Goal: Transaction & Acquisition: Book appointment/travel/reservation

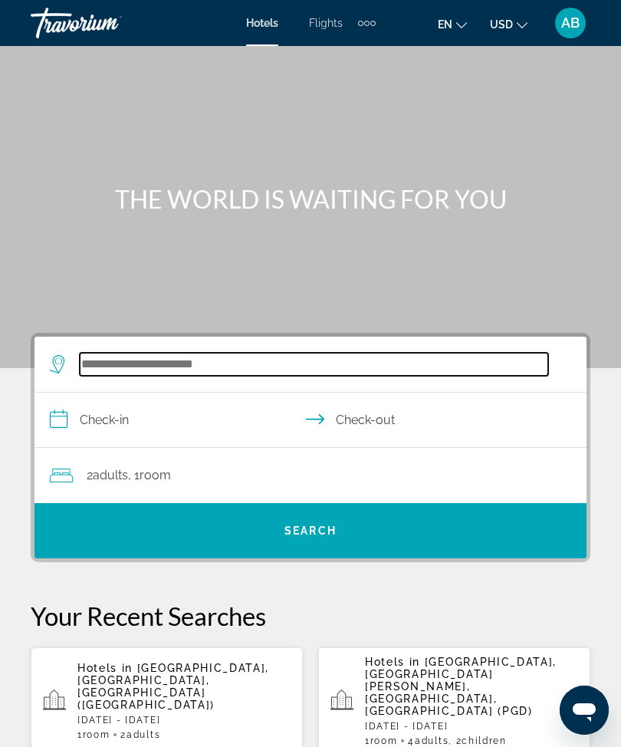
click at [195, 360] on input "Search widget" at bounding box center [314, 364] width 468 height 23
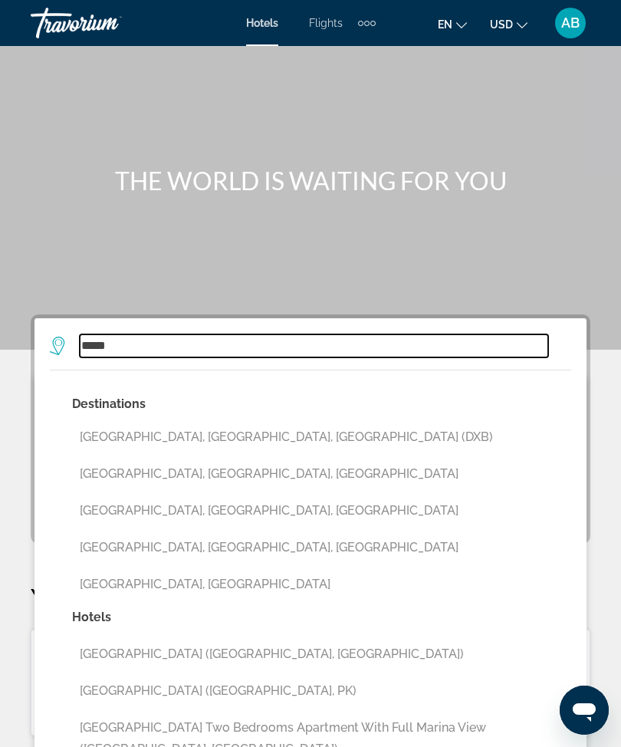
scroll to position [12, 0]
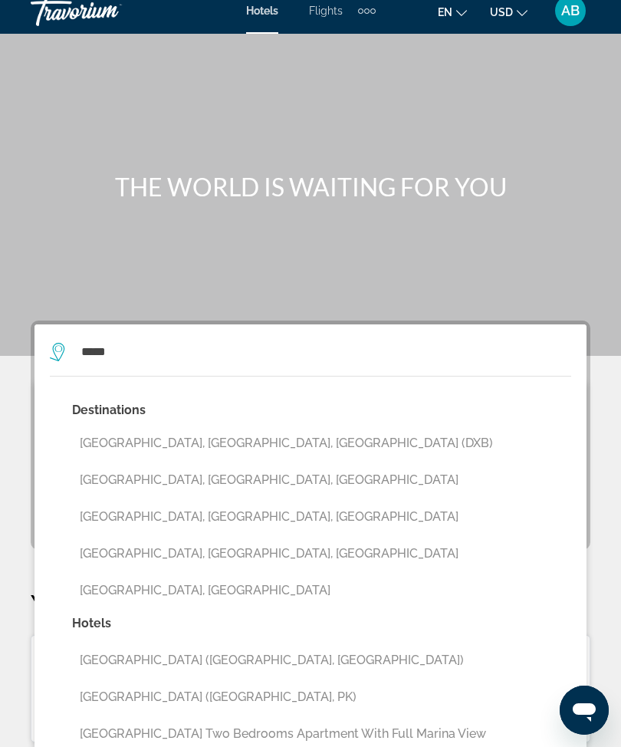
click at [283, 438] on button "[GEOGRAPHIC_DATA], [GEOGRAPHIC_DATA], [GEOGRAPHIC_DATA] (DXB)" at bounding box center [321, 443] width 499 height 29
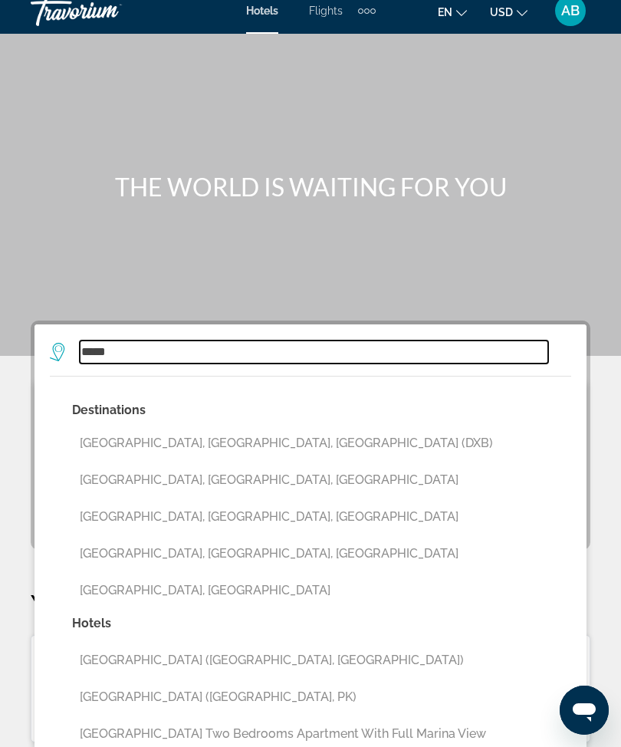
type input "**********"
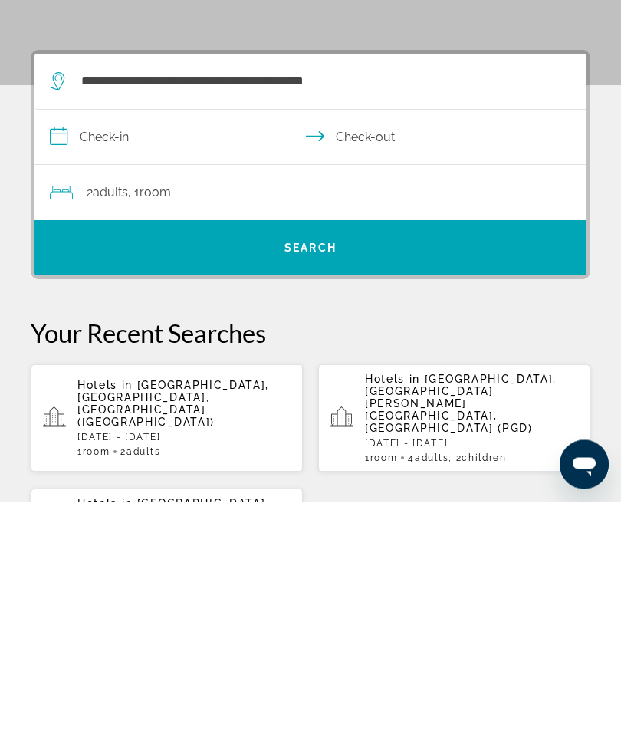
click at [70, 356] on input "**********" at bounding box center [313, 385] width 558 height 59
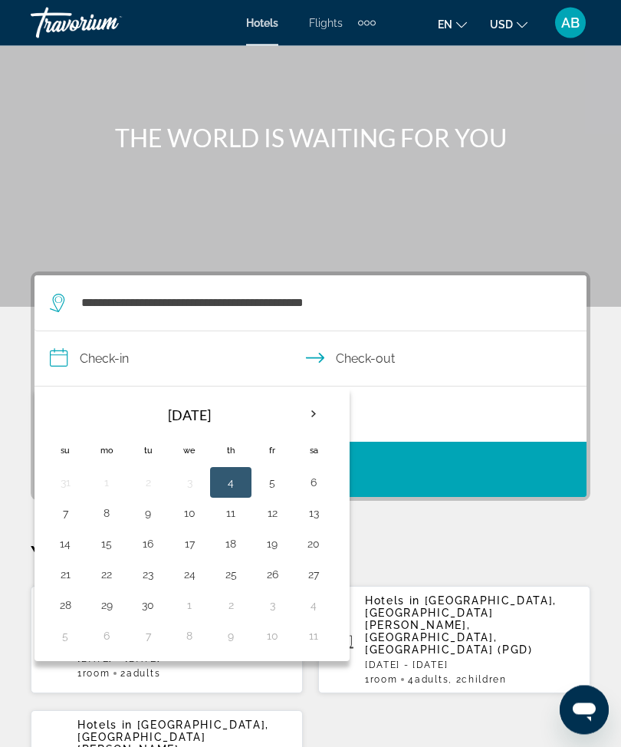
click at [326, 406] on th "Next month" at bounding box center [313, 415] width 41 height 34
click at [324, 407] on th "Next month" at bounding box center [313, 414] width 41 height 34
click at [325, 416] on th "Next month" at bounding box center [313, 414] width 41 height 34
click at [331, 422] on th "Next month" at bounding box center [313, 414] width 41 height 34
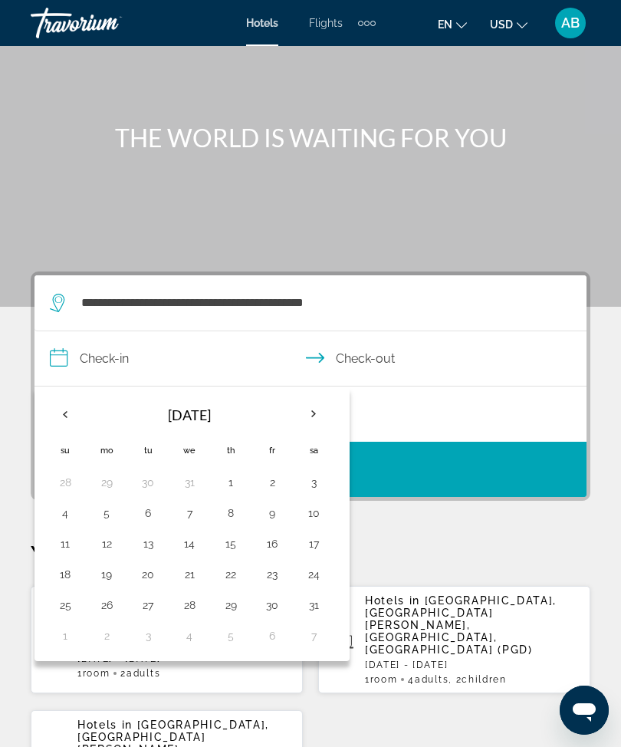
click at [330, 422] on th "Next month" at bounding box center [313, 414] width 41 height 34
click at [323, 413] on th "Next month" at bounding box center [313, 414] width 41 height 34
click at [320, 421] on th "Next month" at bounding box center [313, 414] width 41 height 34
click at [193, 547] on button "15" at bounding box center [189, 543] width 25 height 21
click at [314, 547] on button "18" at bounding box center [313, 543] width 25 height 21
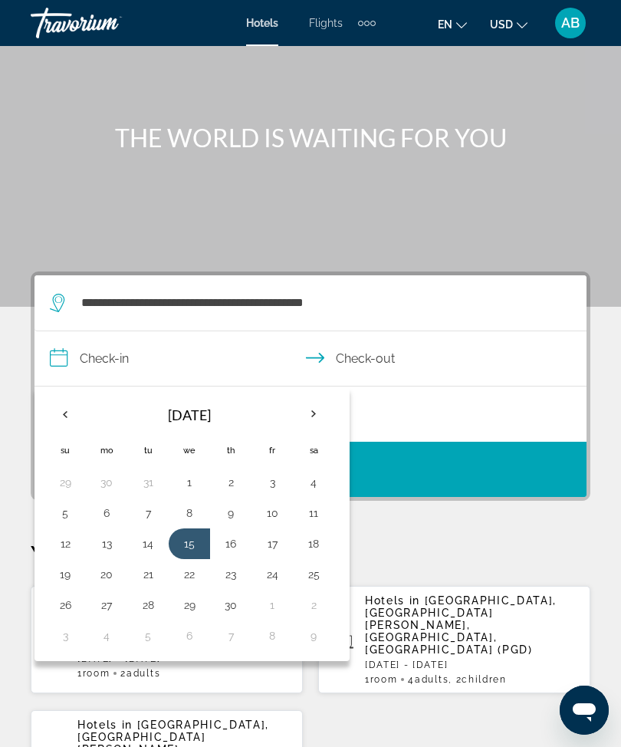
type input "**********"
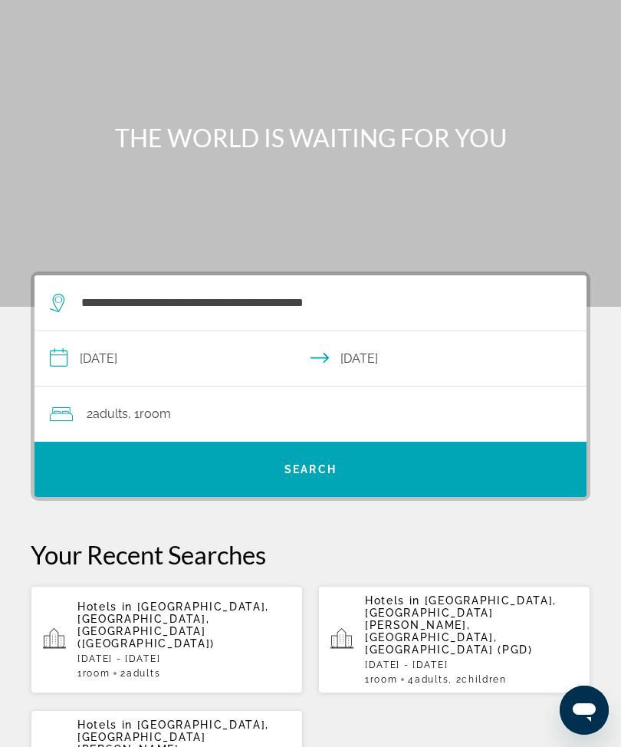
scroll to position [8, 0]
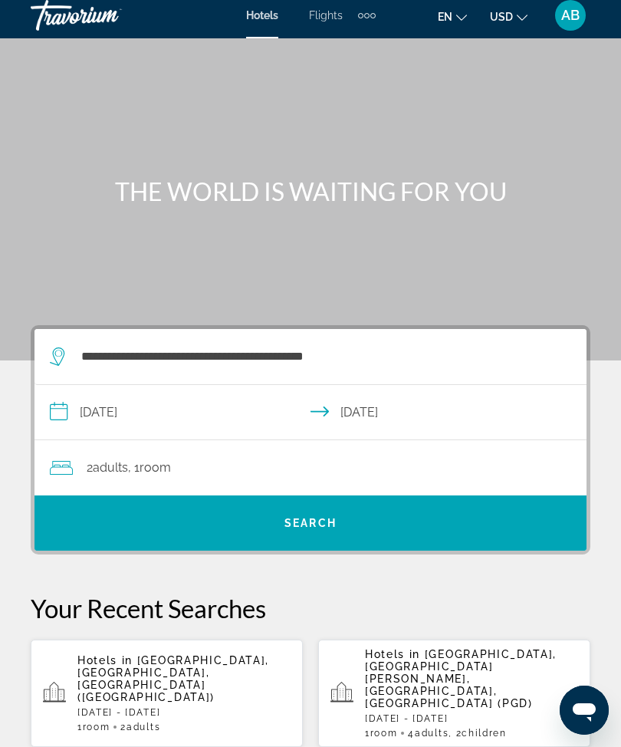
click at [371, 528] on span "Search widget" at bounding box center [310, 522] width 552 height 37
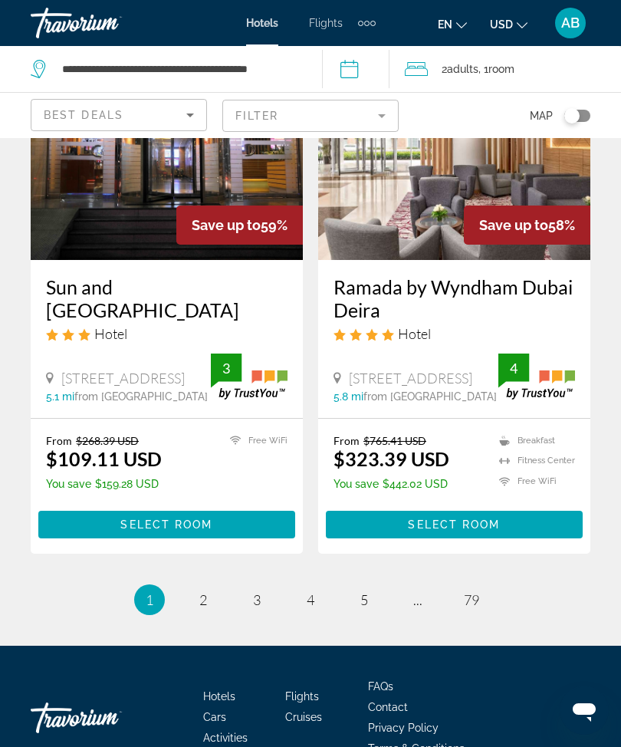
scroll to position [3071, 0]
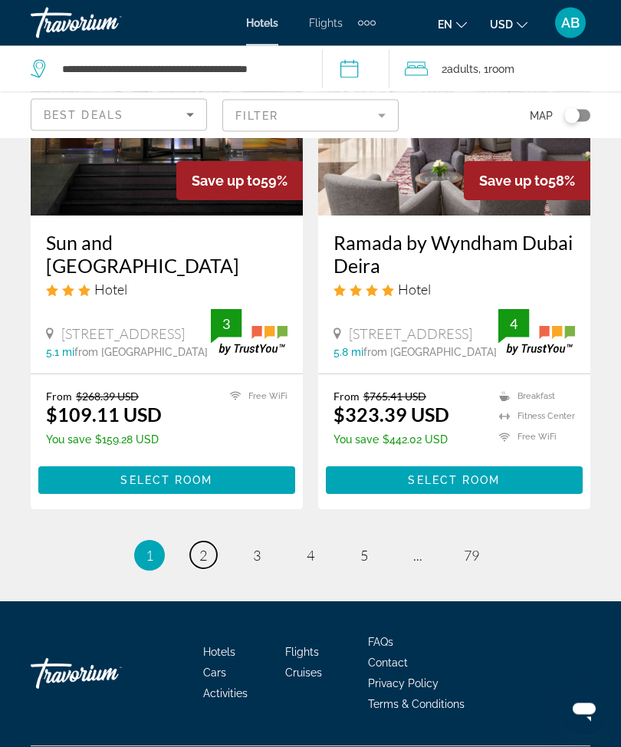
click at [201, 564] on span "2" at bounding box center [203, 555] width 8 height 17
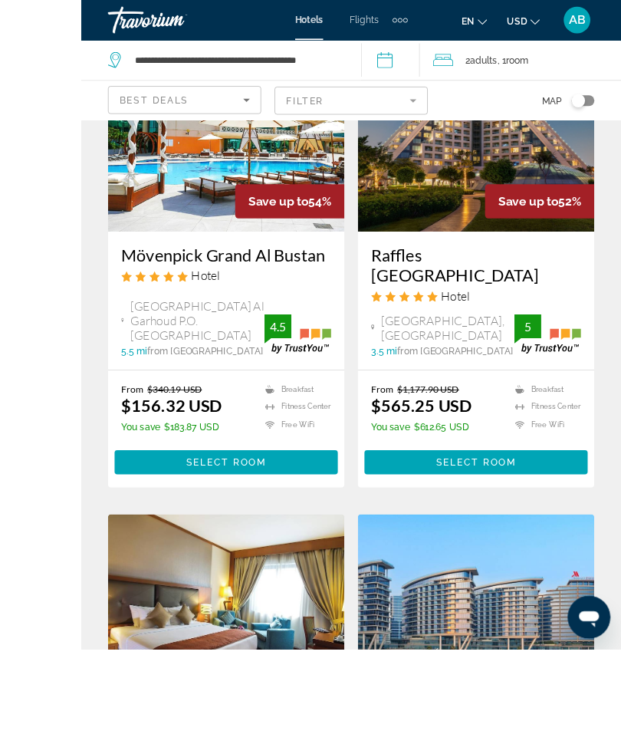
scroll to position [918, 0]
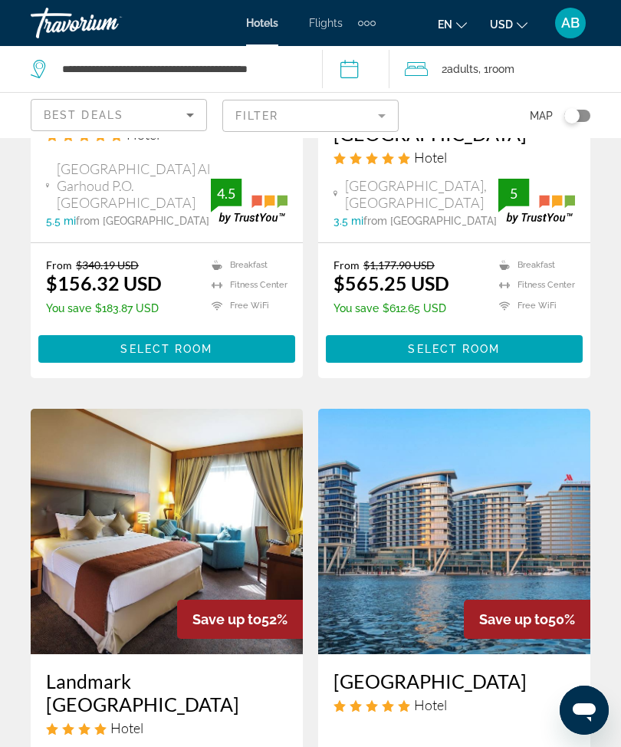
click at [389, 106] on mat-form-field "Filter" at bounding box center [310, 116] width 176 height 32
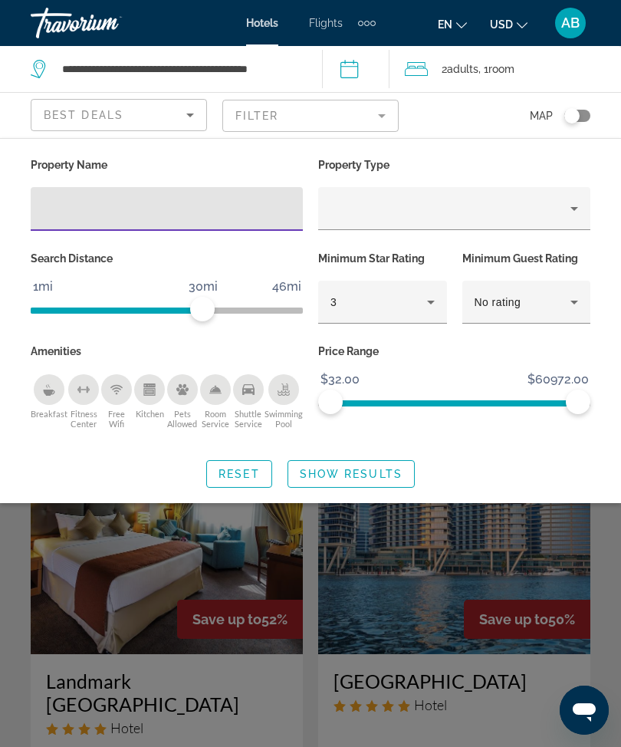
click at [217, 212] on input "Hotel Filters" at bounding box center [167, 209] width 248 height 18
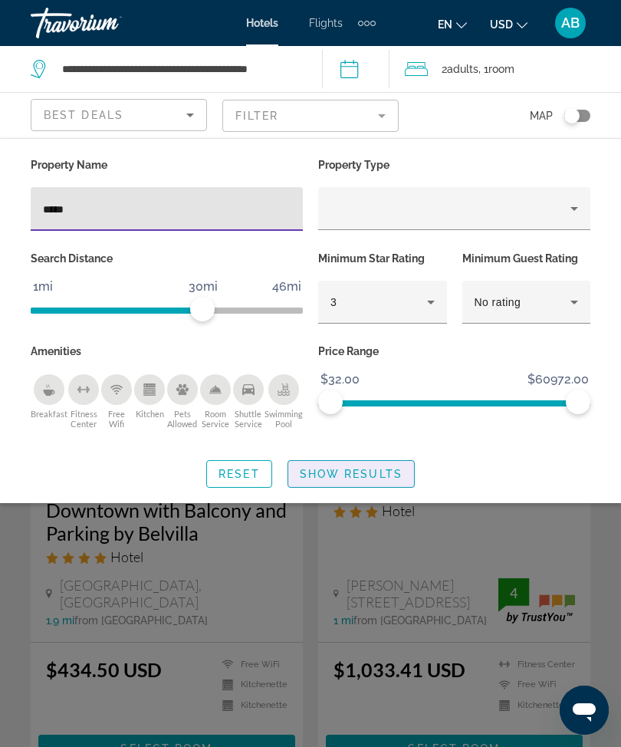
type input "*****"
click at [359, 746] on html "**********" at bounding box center [310, 373] width 621 height 747
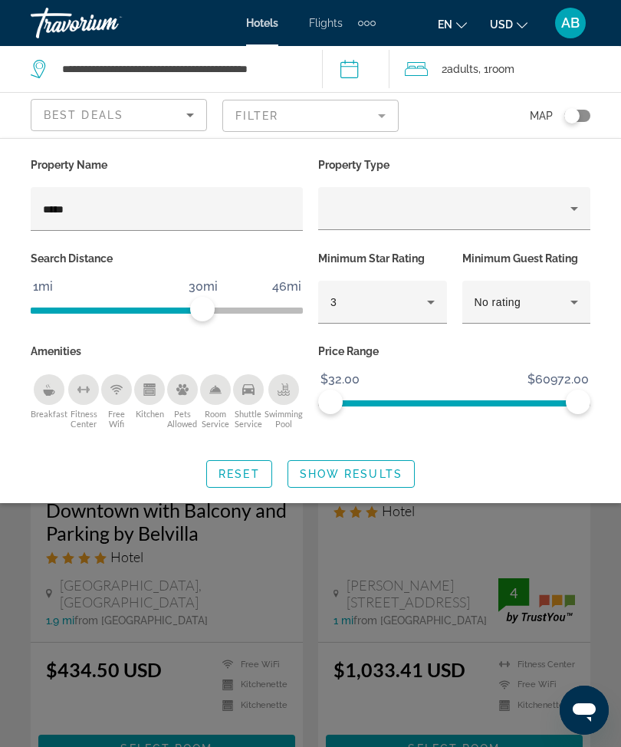
click at [359, 473] on span "Show Results" at bounding box center [351, 474] width 103 height 12
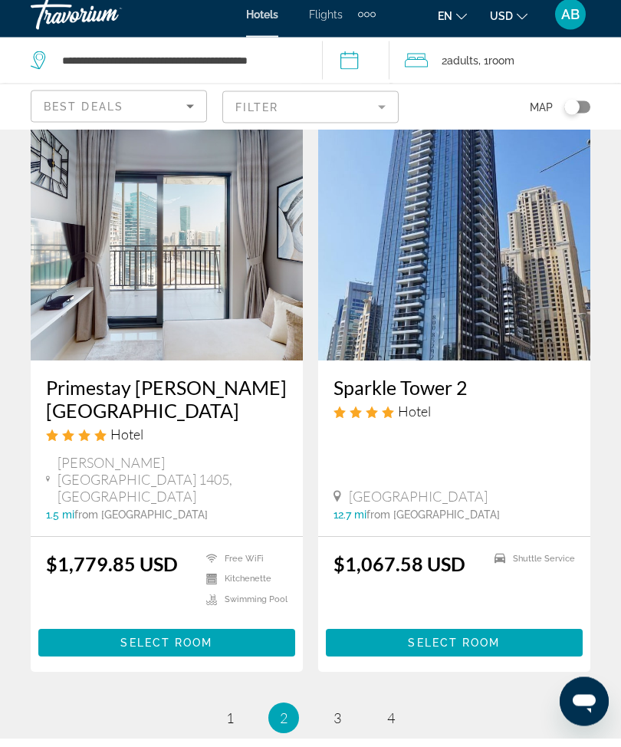
scroll to position [3001, 0]
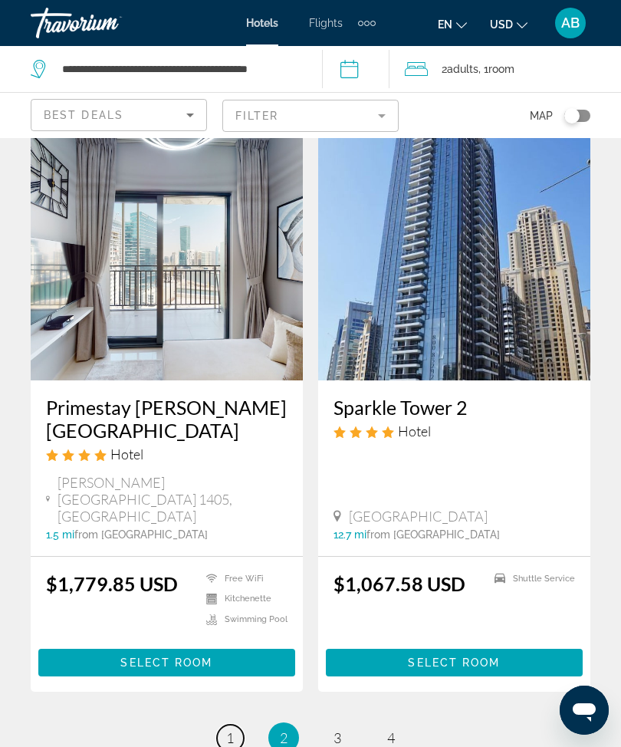
click at [231, 729] on span "1" at bounding box center [230, 737] width 8 height 17
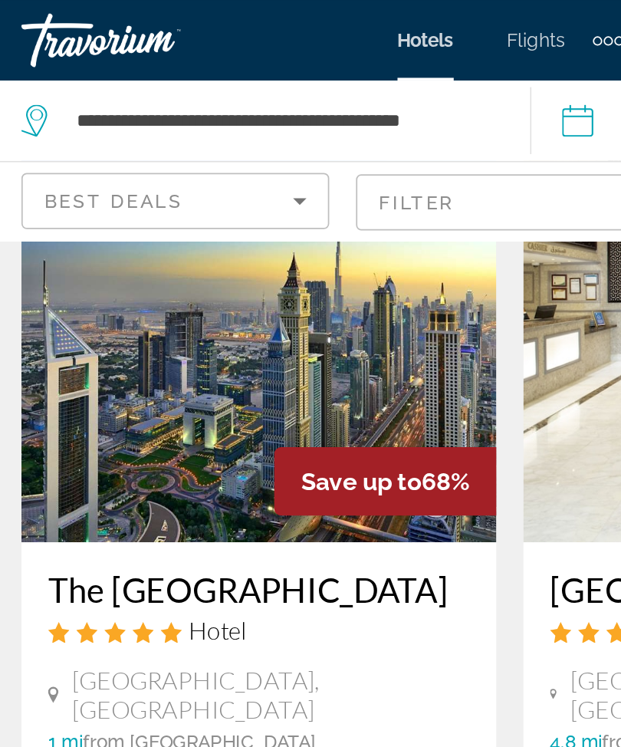
scroll to position [113, 0]
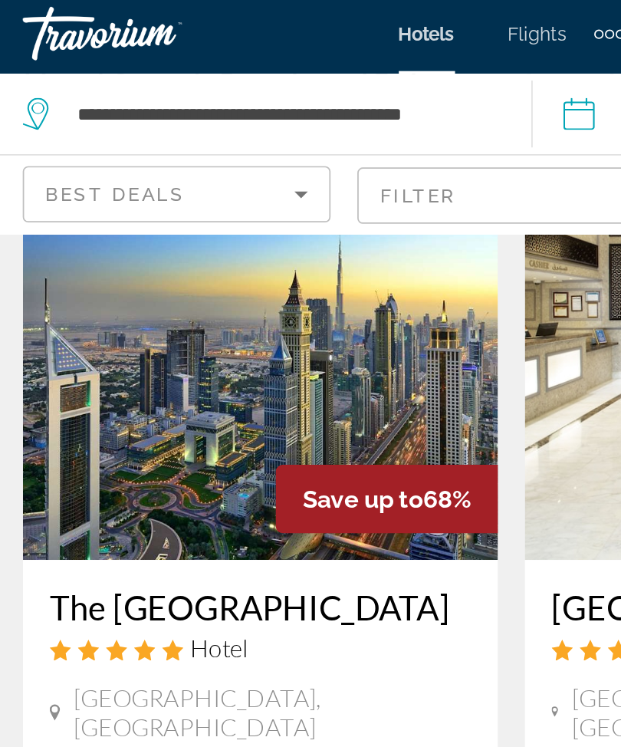
click at [147, 222] on img "Main content" at bounding box center [167, 201] width 272 height 245
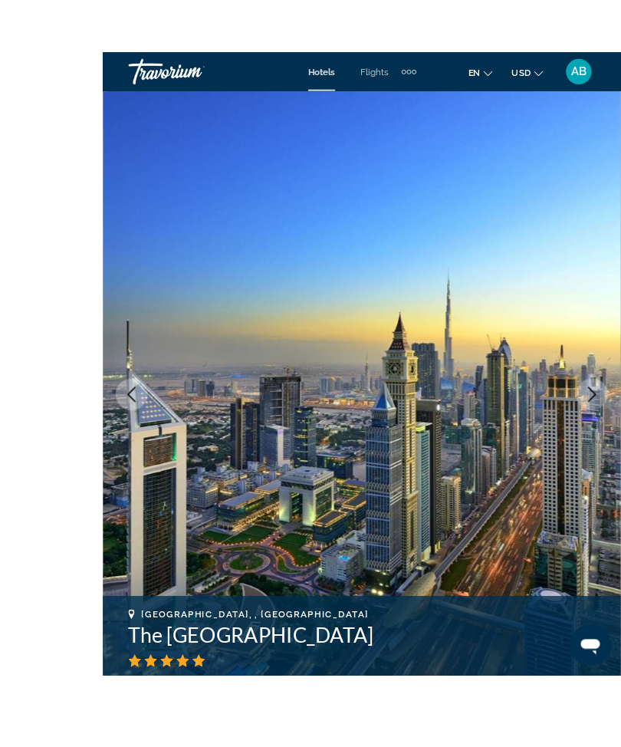
scroll to position [2, 0]
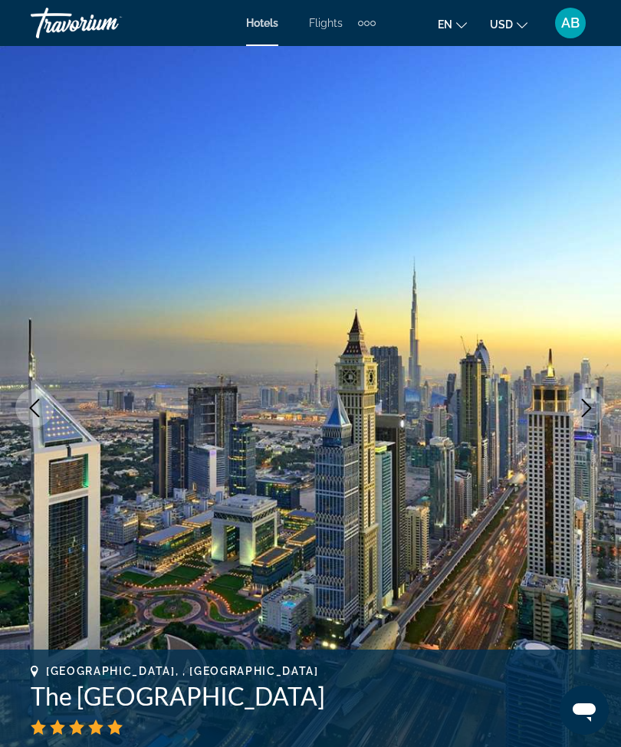
click at [583, 416] on icon "Next image" at bounding box center [586, 408] width 18 height 18
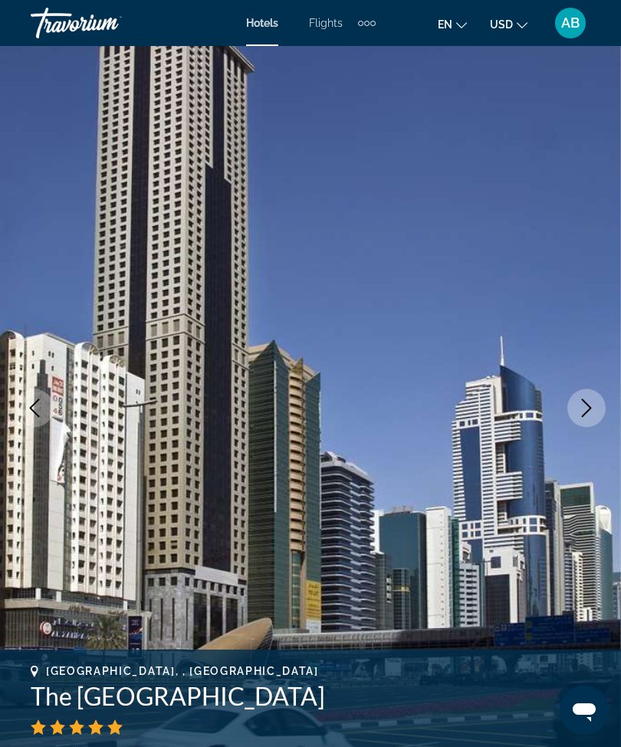
click at [589, 404] on icon "Next image" at bounding box center [586, 408] width 18 height 18
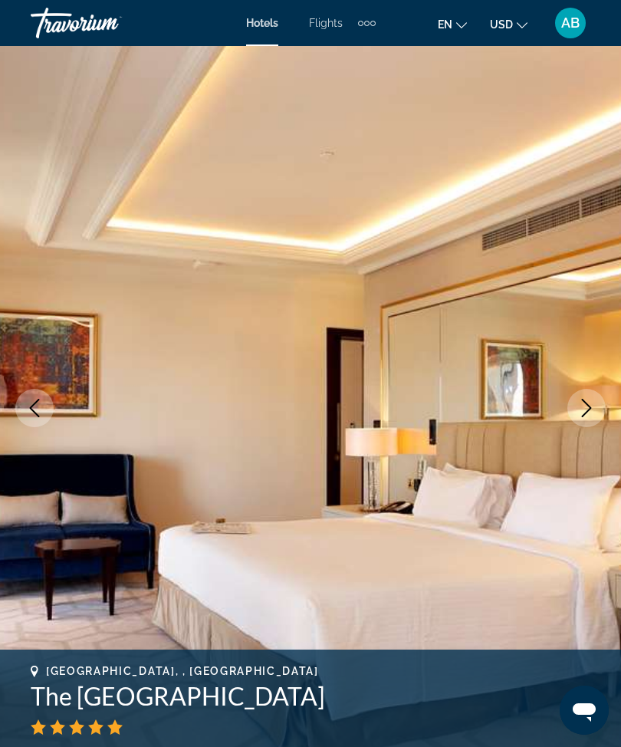
click at [594, 406] on icon "Next image" at bounding box center [586, 408] width 18 height 18
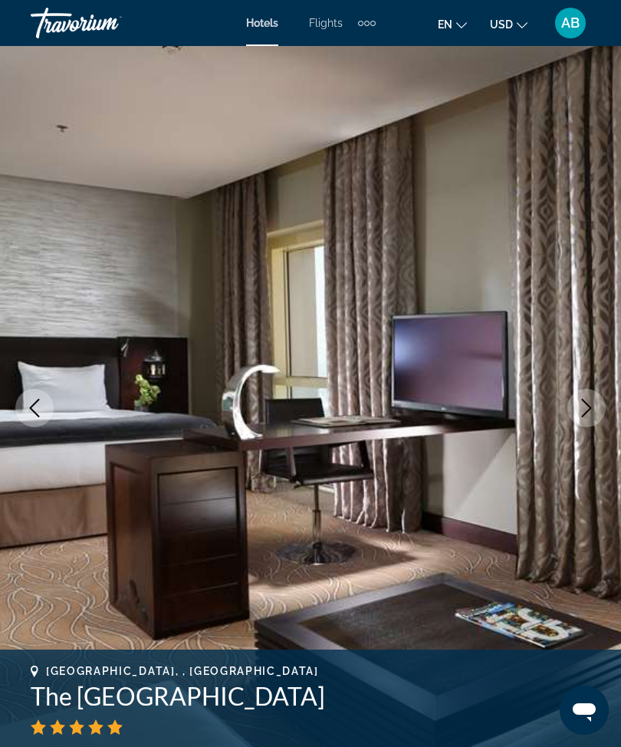
click at [590, 403] on icon "Next image" at bounding box center [586, 408] width 18 height 18
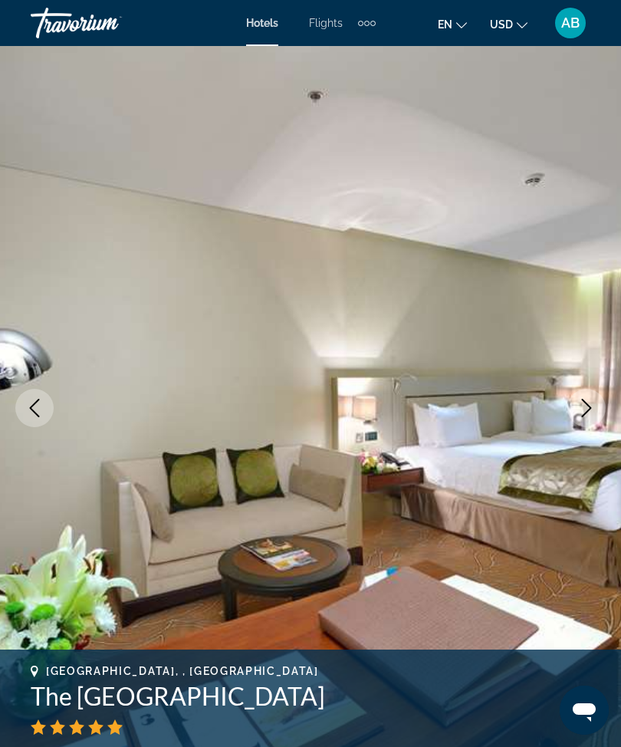
click at [574, 402] on button "Next image" at bounding box center [586, 408] width 38 height 38
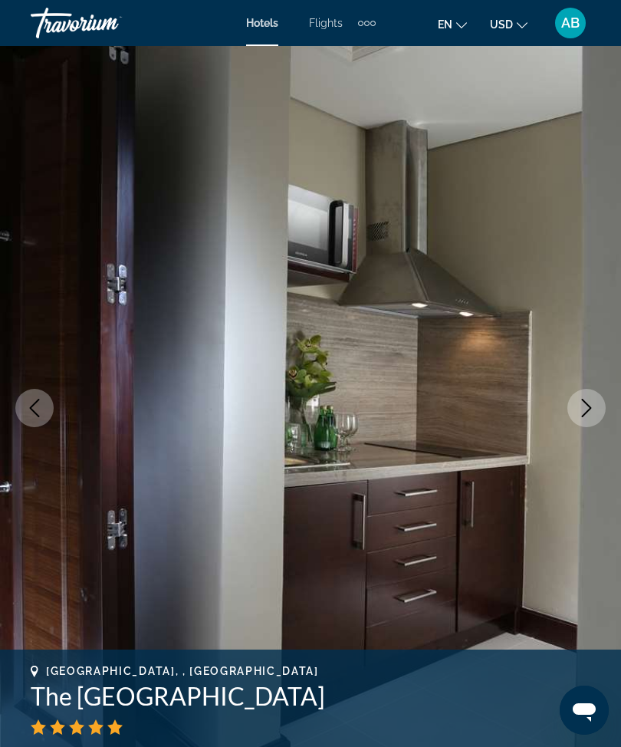
click at [584, 404] on icon "Next image" at bounding box center [586, 408] width 18 height 18
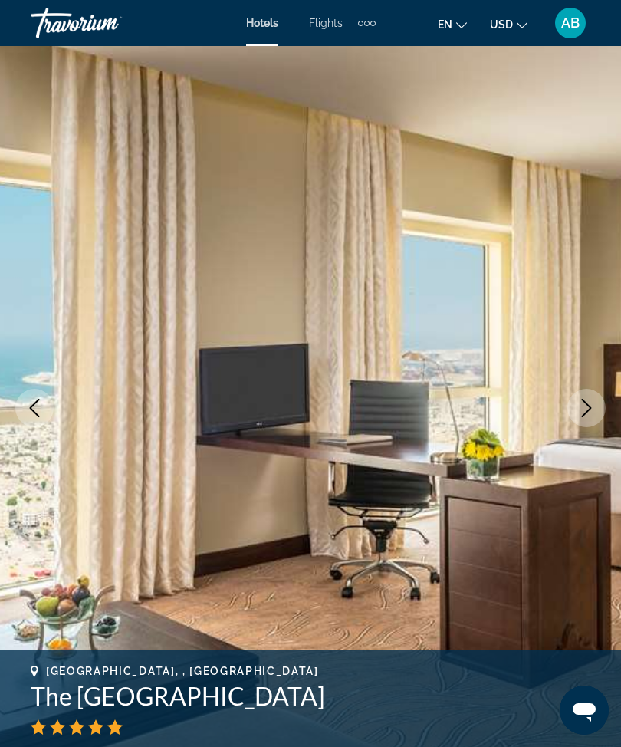
click at [595, 400] on icon "Next image" at bounding box center [586, 408] width 18 height 18
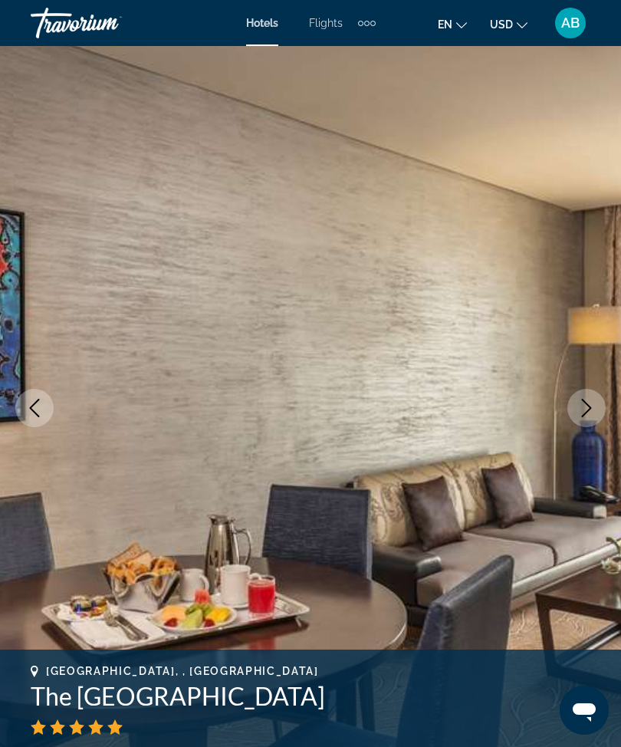
click at [586, 405] on icon "Next image" at bounding box center [586, 408] width 18 height 18
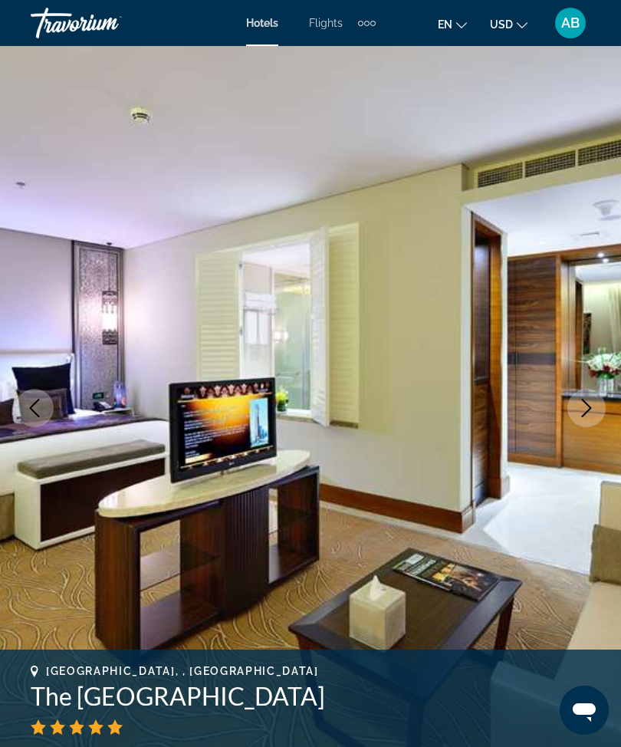
click at [589, 406] on icon "Next image" at bounding box center [587, 408] width 10 height 18
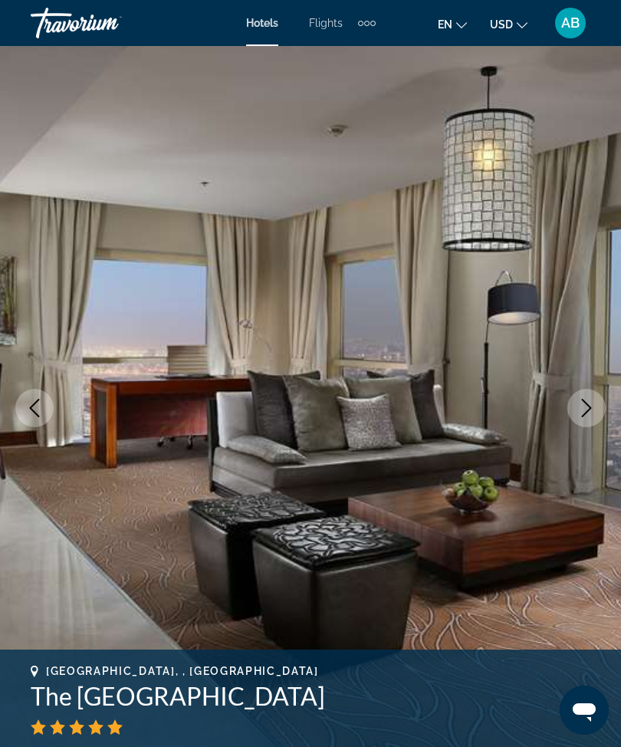
click at [591, 413] on icon "Next image" at bounding box center [586, 408] width 18 height 18
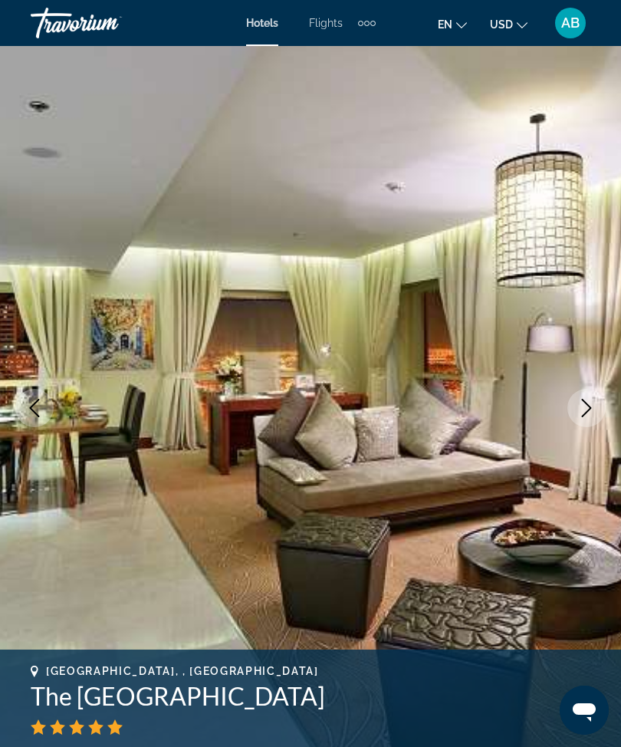
click at [593, 405] on icon "Next image" at bounding box center [586, 408] width 18 height 18
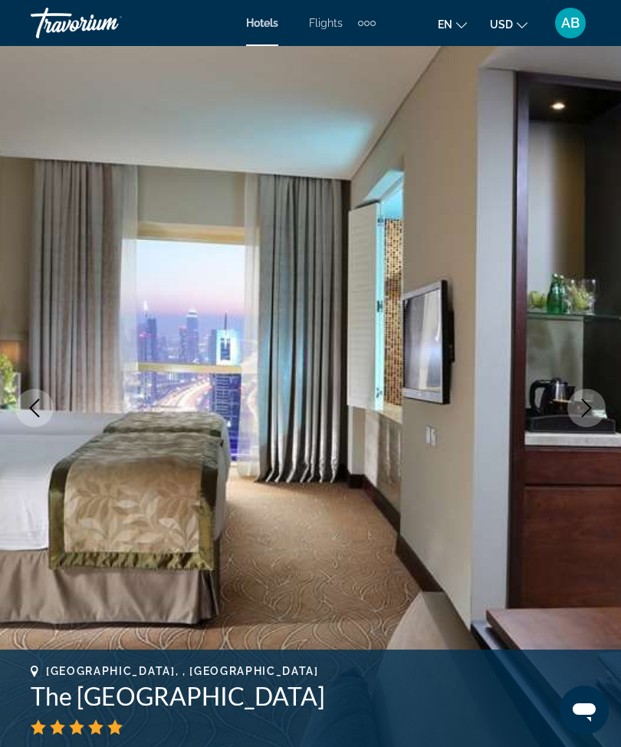
click at [590, 412] on icon "Next image" at bounding box center [586, 408] width 18 height 18
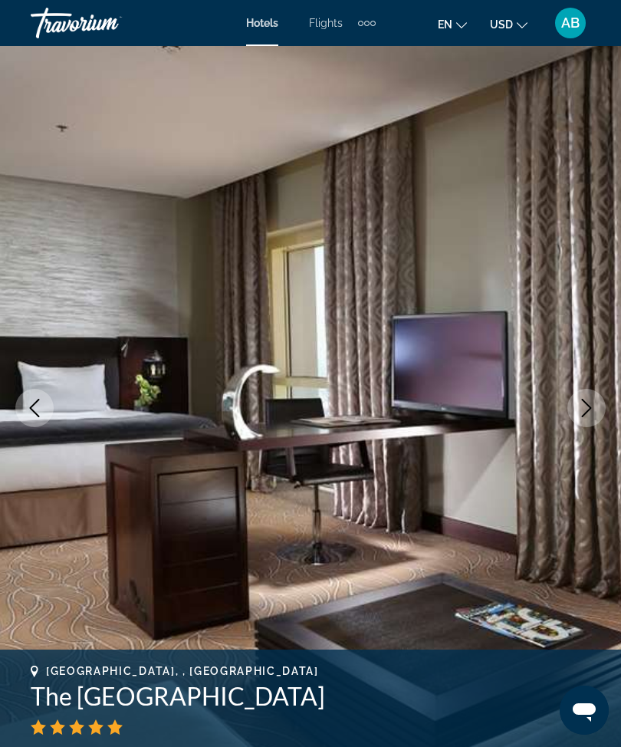
click at [593, 409] on icon "Next image" at bounding box center [586, 408] width 18 height 18
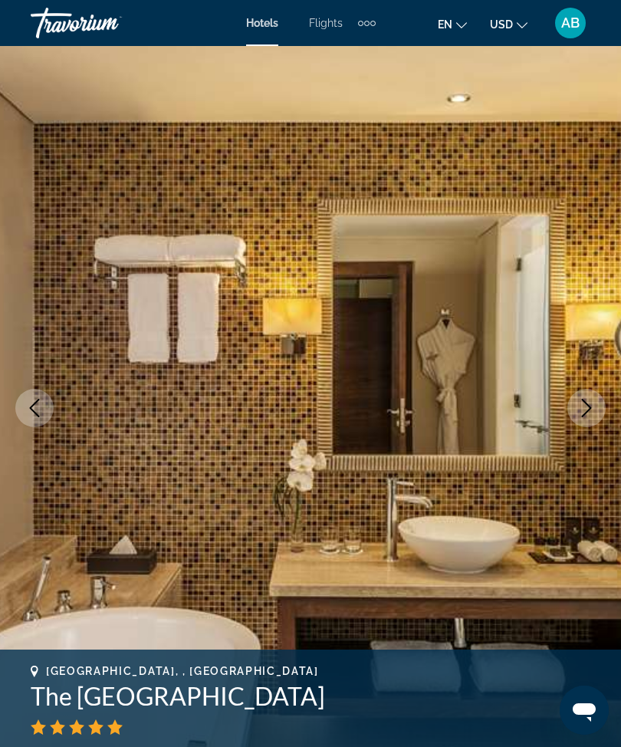
click at [589, 419] on button "Next image" at bounding box center [586, 408] width 38 height 38
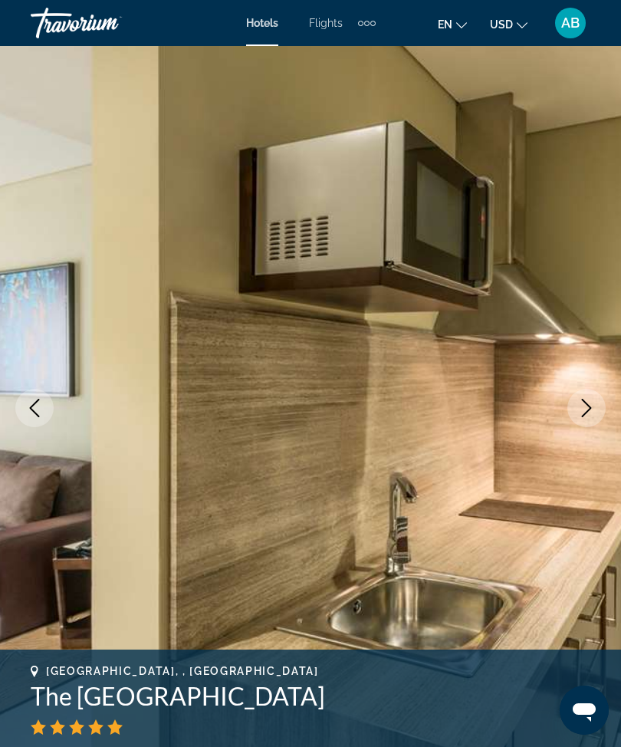
scroll to position [0, 0]
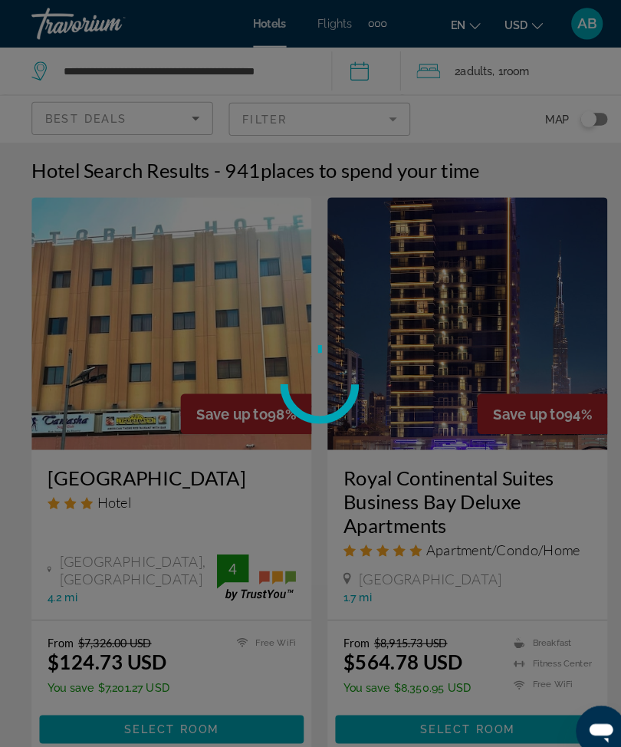
click at [380, 117] on div at bounding box center [310, 373] width 621 height 747
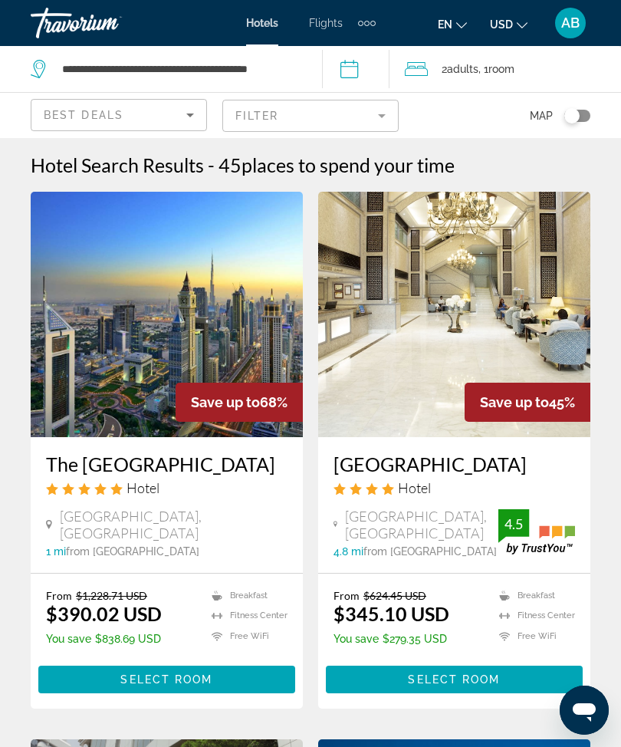
click at [383, 112] on mat-form-field "Filter" at bounding box center [310, 116] width 176 height 32
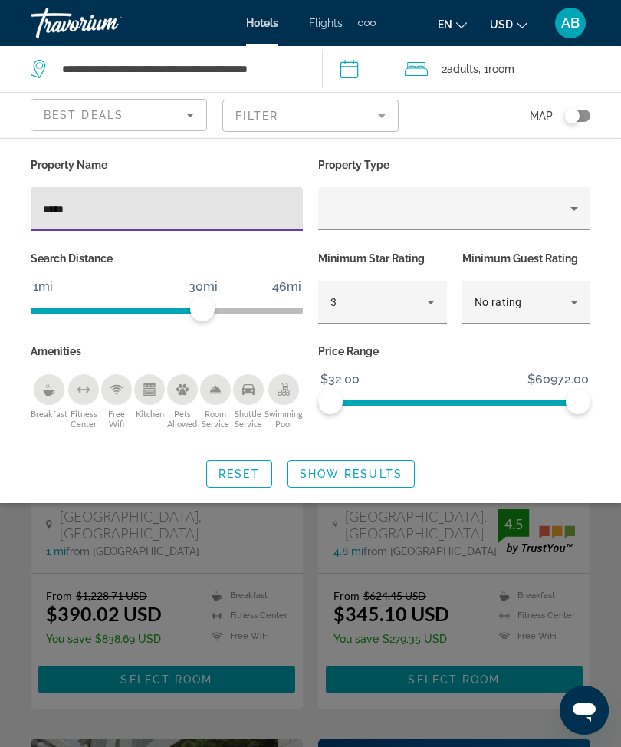
click at [181, 200] on input "*****" at bounding box center [167, 209] width 248 height 18
type input "*"
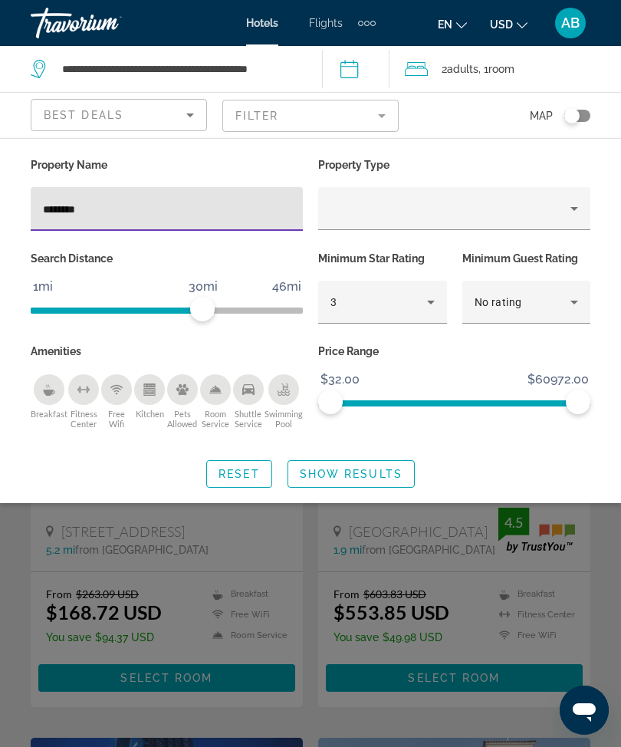
type input "*********"
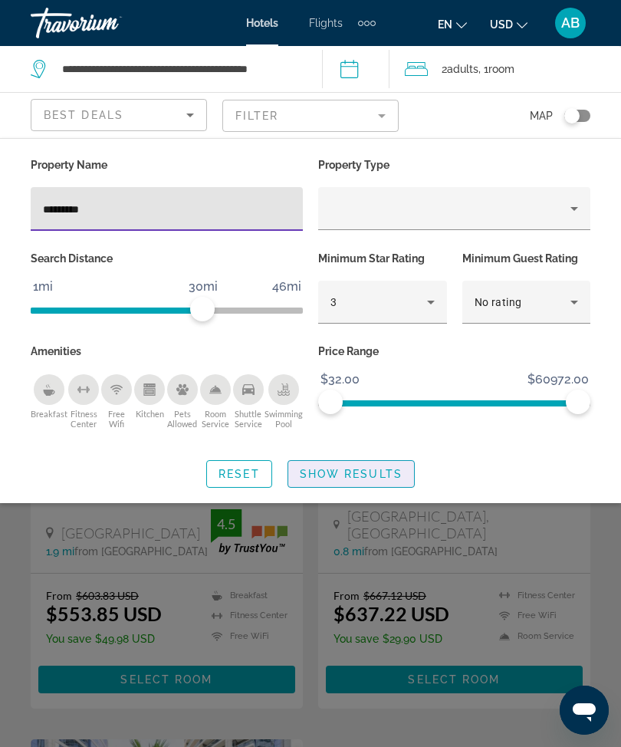
click at [354, 472] on span "Show Results" at bounding box center [351, 474] width 103 height 12
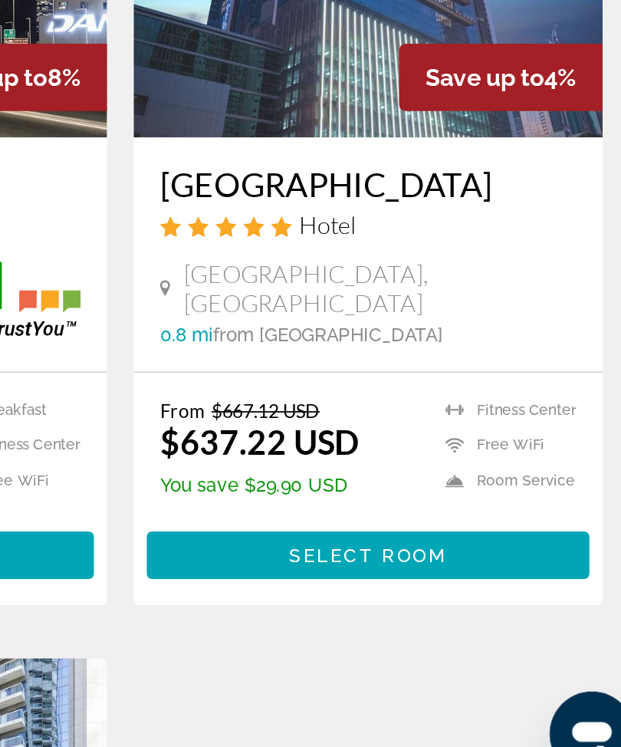
scroll to position [73, 0]
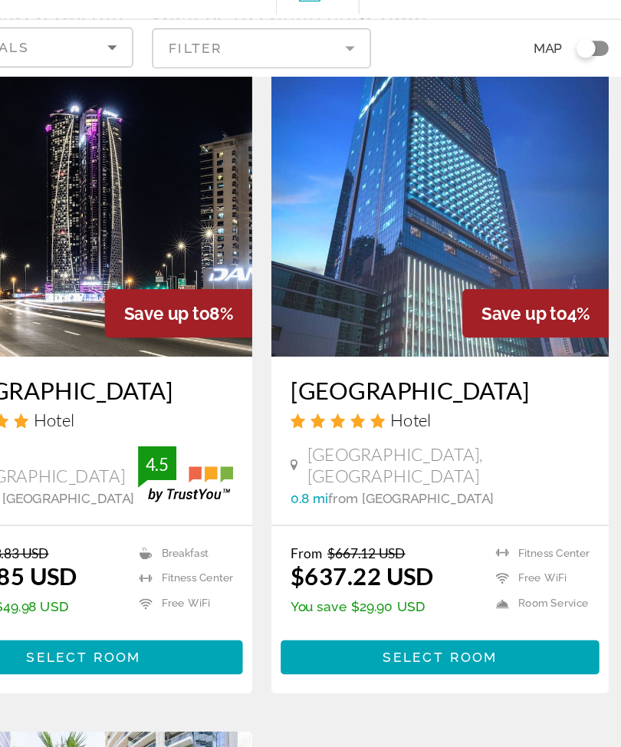
click at [363, 588] on span "Main content" at bounding box center [454, 606] width 257 height 37
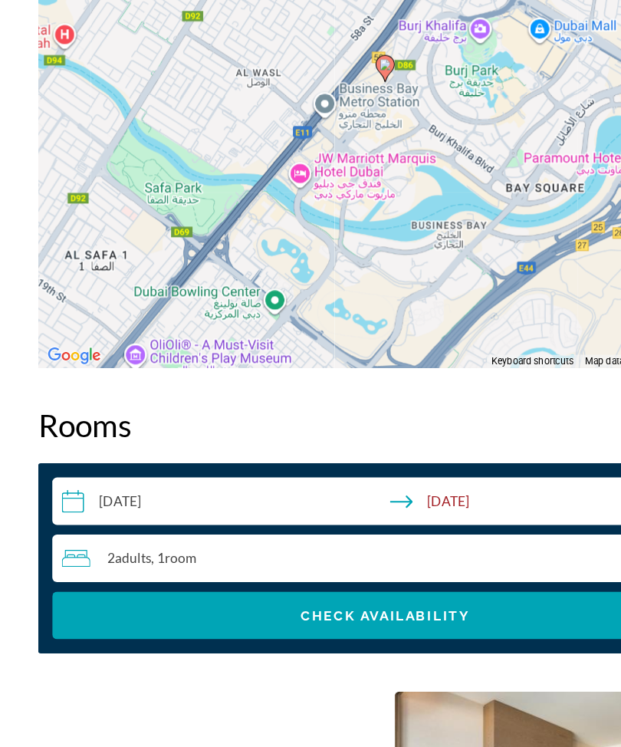
scroll to position [2102, 0]
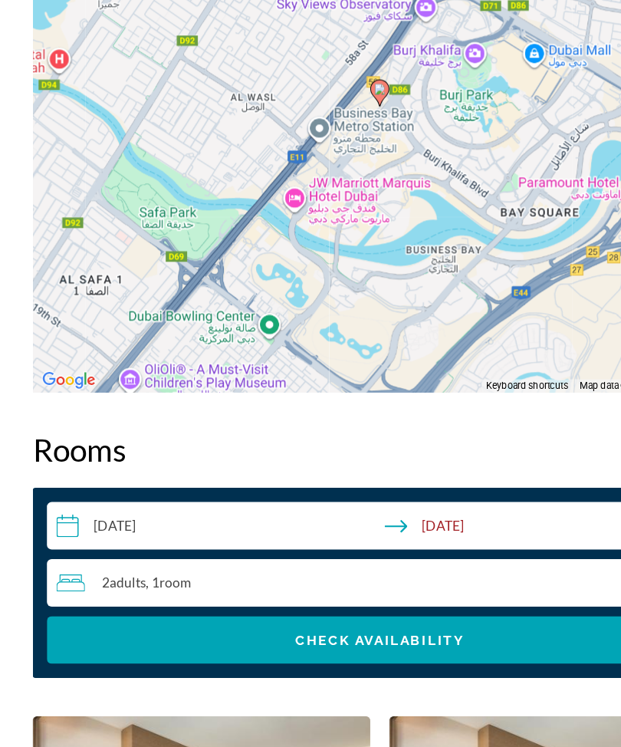
click at [64, 454] on input "**********" at bounding box center [313, 475] width 543 height 43
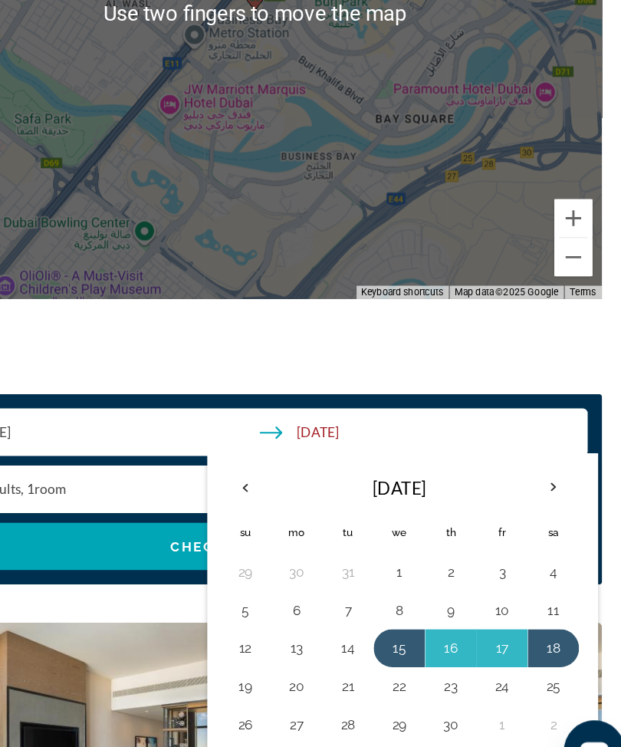
scroll to position [2141, 0]
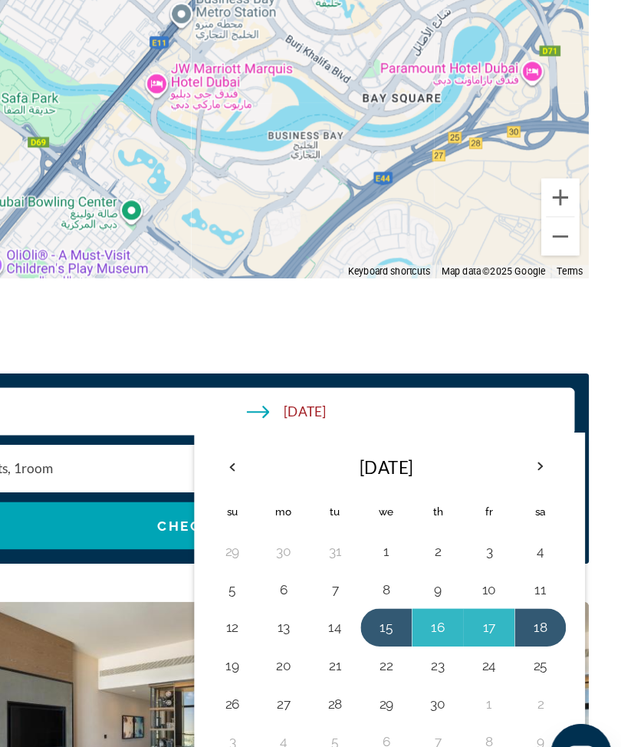
click at [282, 462] on th "Previous month" at bounding box center [302, 479] width 41 height 34
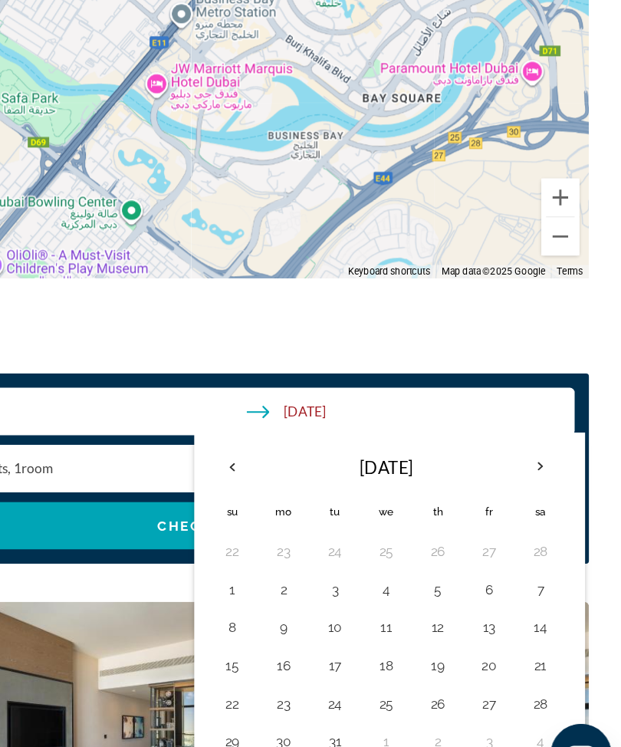
click at [291, 628] on button "15" at bounding box center [303, 638] width 25 height 21
click at [415, 628] on button "18" at bounding box center [427, 638] width 25 height 21
type input "**********"
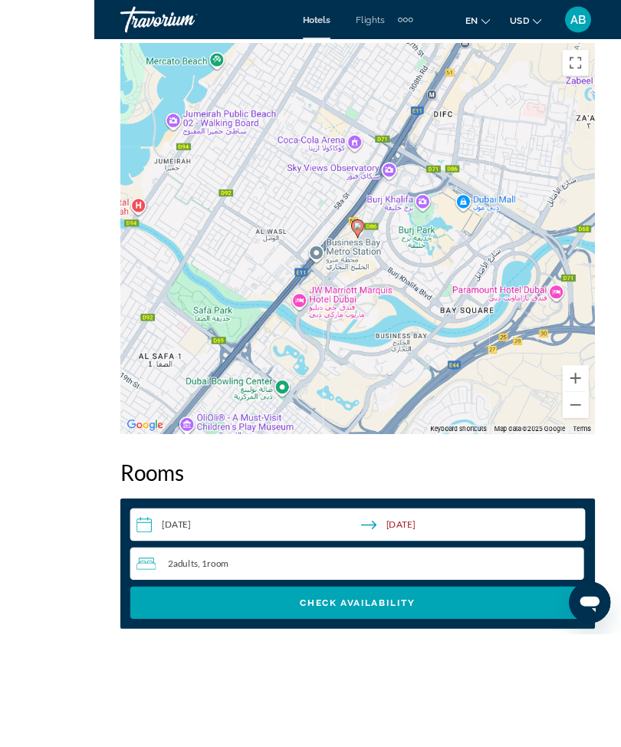
scroll to position [2123, 0]
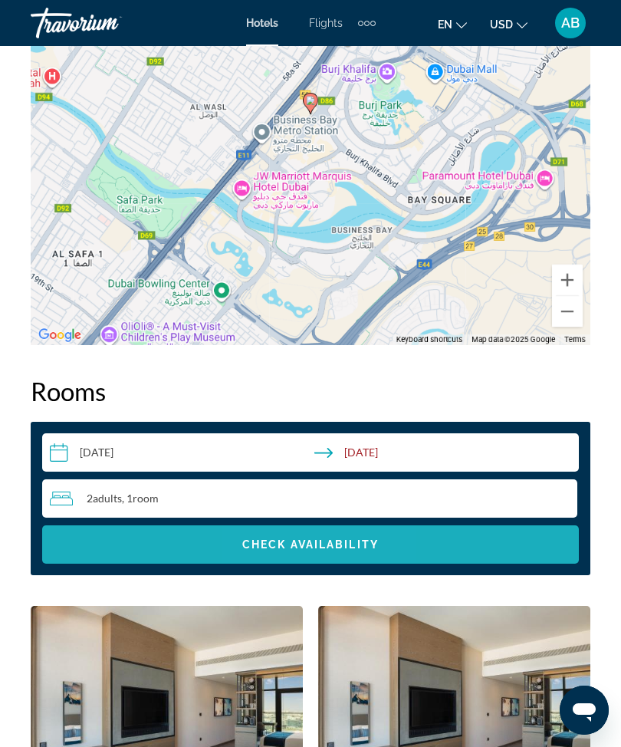
click at [303, 550] on span "Check Availability" at bounding box center [310, 544] width 136 height 12
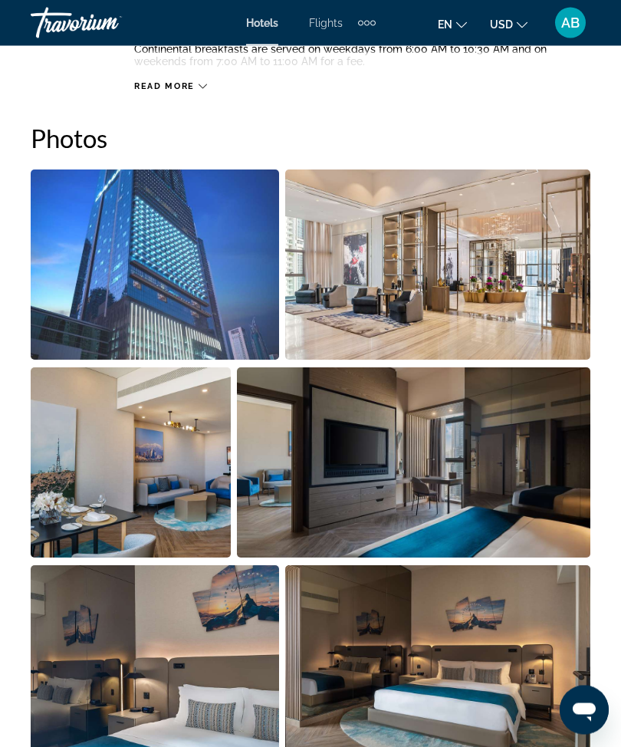
scroll to position [977, 0]
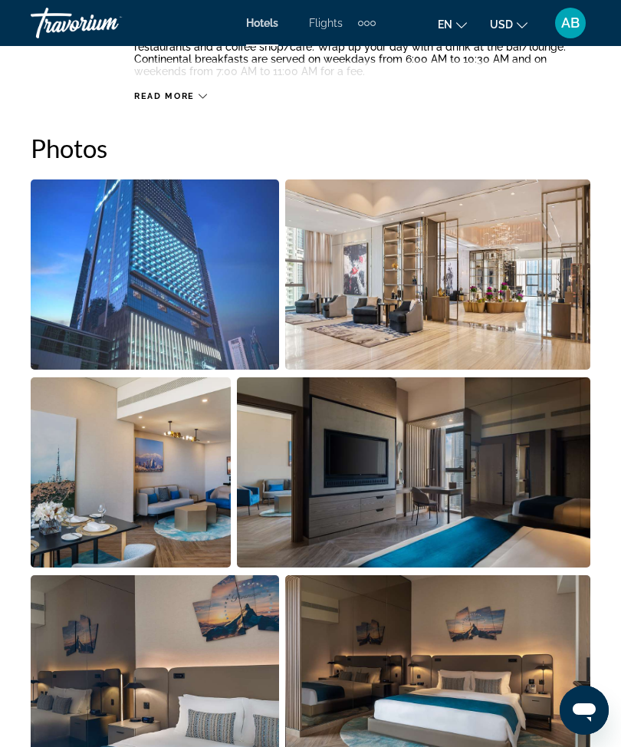
click at [204, 264] on img "Open full-screen image slider" at bounding box center [155, 274] width 248 height 190
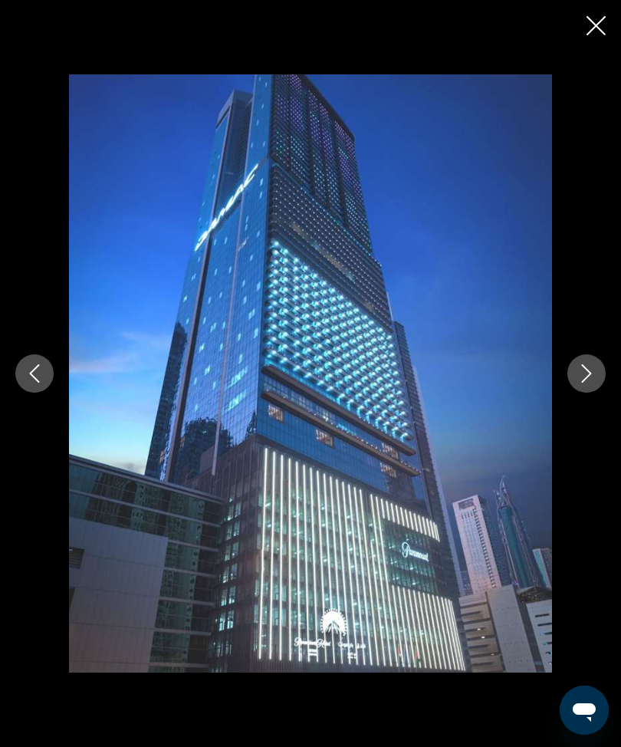
click at [583, 374] on icon "Next image" at bounding box center [586, 373] width 18 height 18
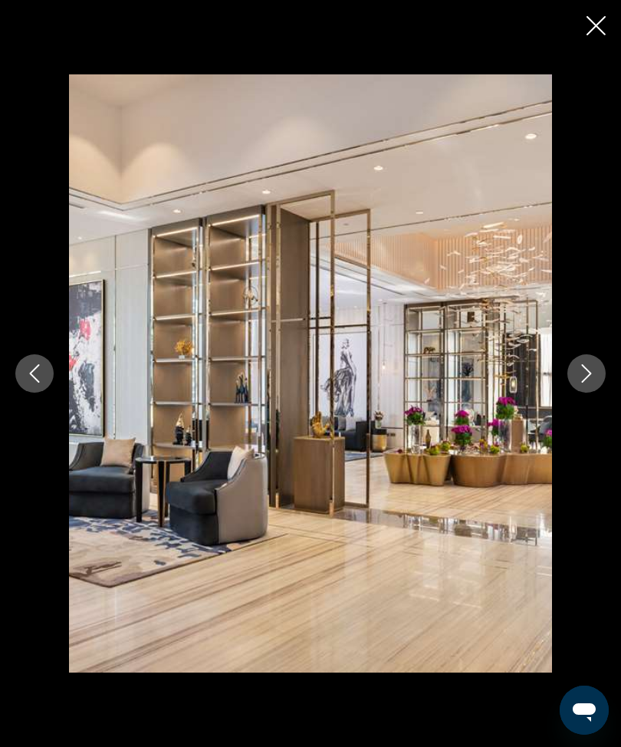
click at [579, 375] on icon "Next image" at bounding box center [586, 373] width 18 height 18
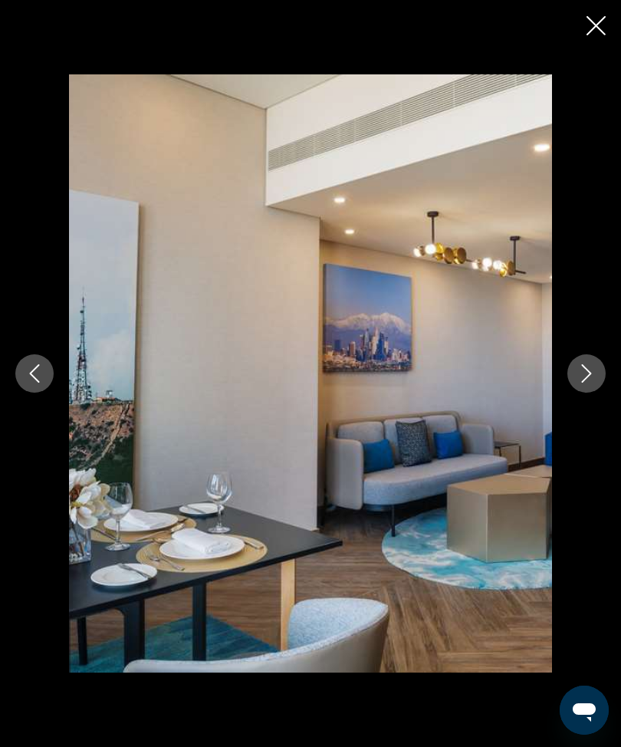
click at [583, 381] on icon "Next image" at bounding box center [587, 373] width 10 height 18
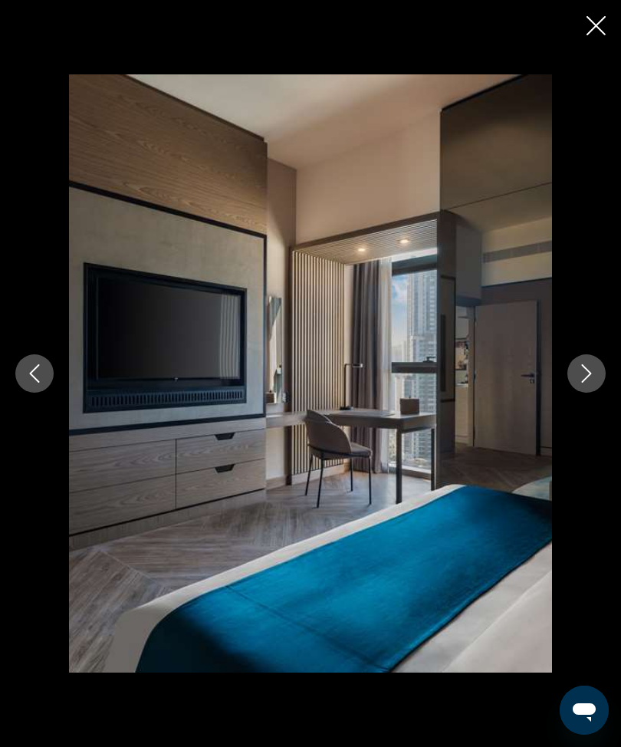
click at [583, 379] on icon "Next image" at bounding box center [586, 373] width 18 height 18
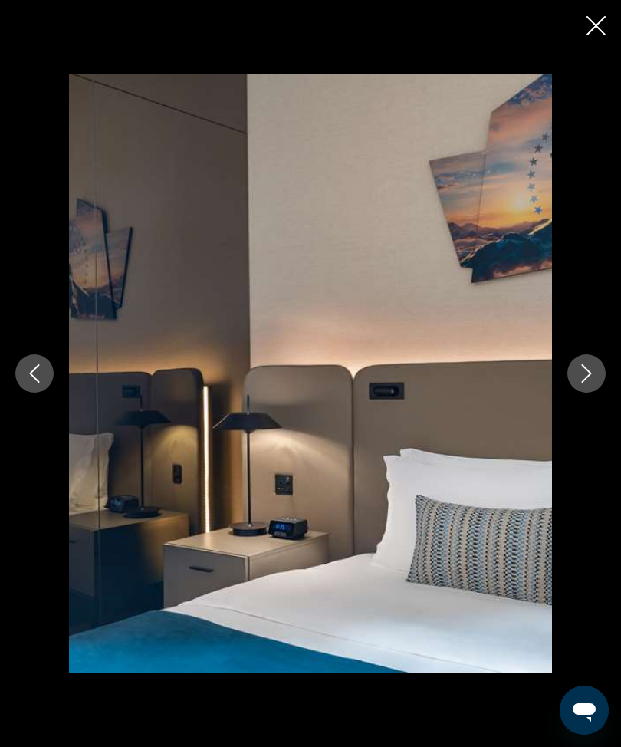
click at [573, 383] on button "Next image" at bounding box center [586, 373] width 38 height 38
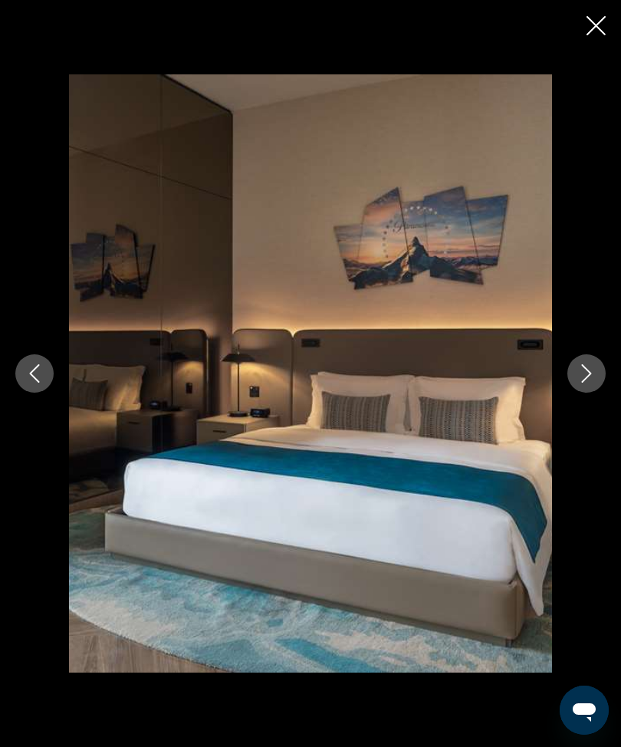
click at [578, 377] on icon "Next image" at bounding box center [586, 373] width 18 height 18
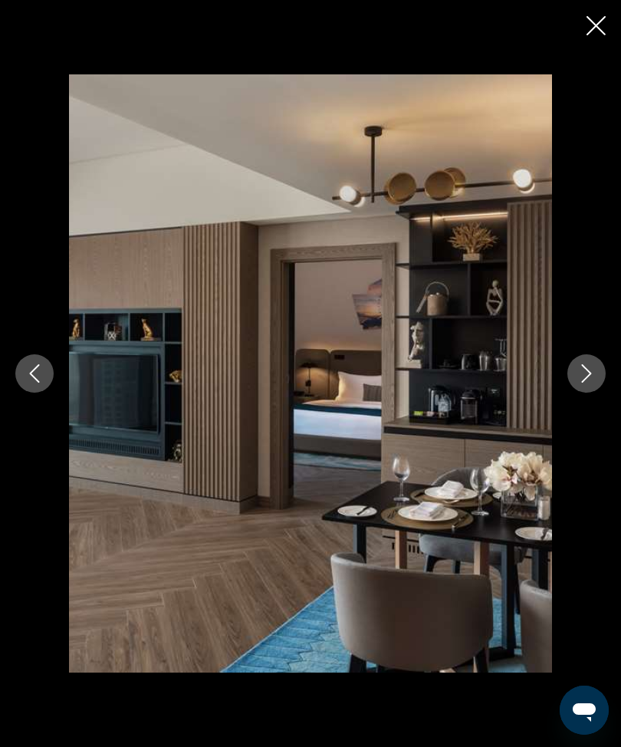
click at [577, 373] on icon "Next image" at bounding box center [586, 373] width 18 height 18
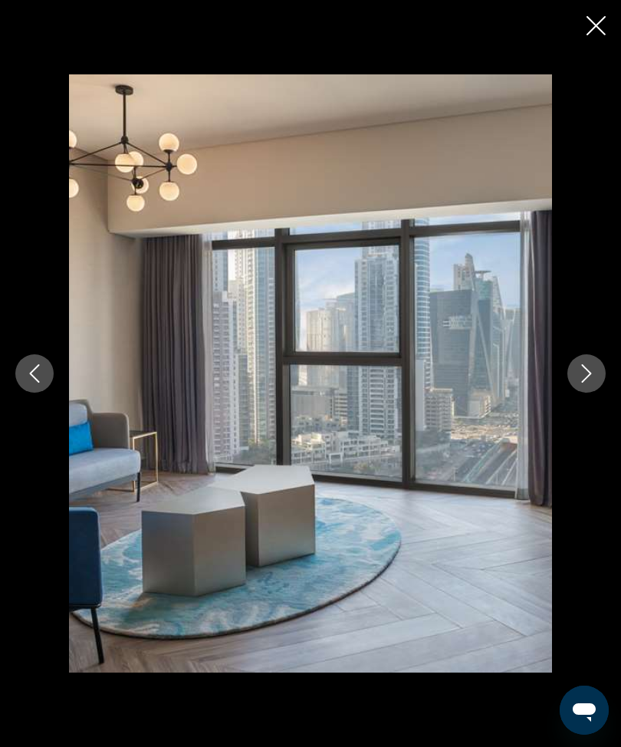
click at [574, 383] on button "Next image" at bounding box center [586, 373] width 38 height 38
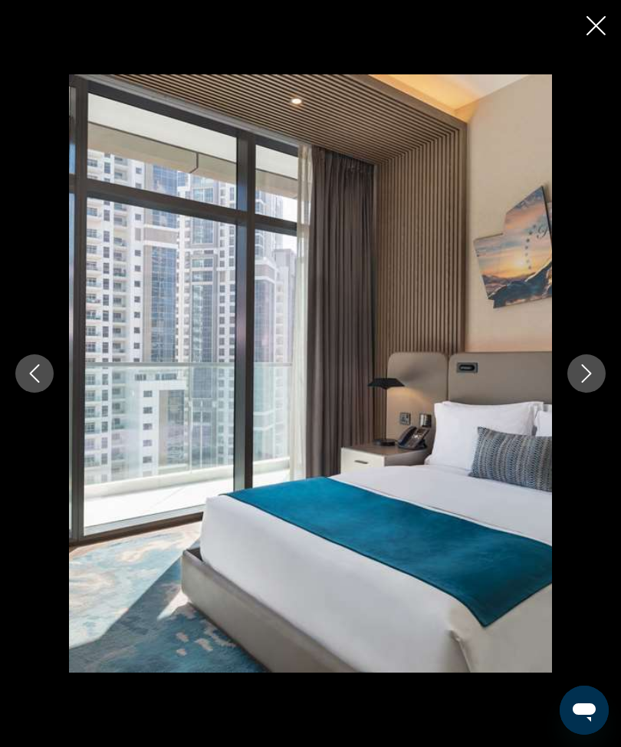
click at [581, 378] on icon "Next image" at bounding box center [586, 373] width 18 height 18
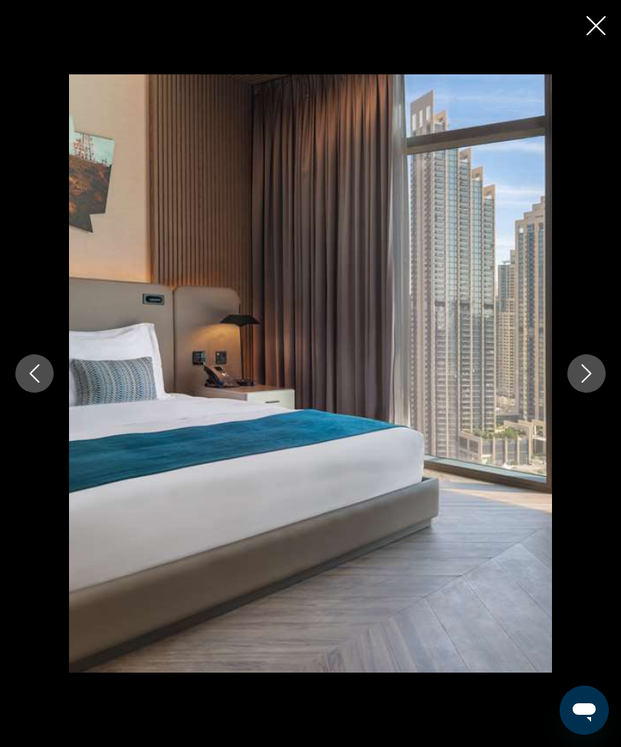
click at [592, 362] on button "Next image" at bounding box center [586, 373] width 38 height 38
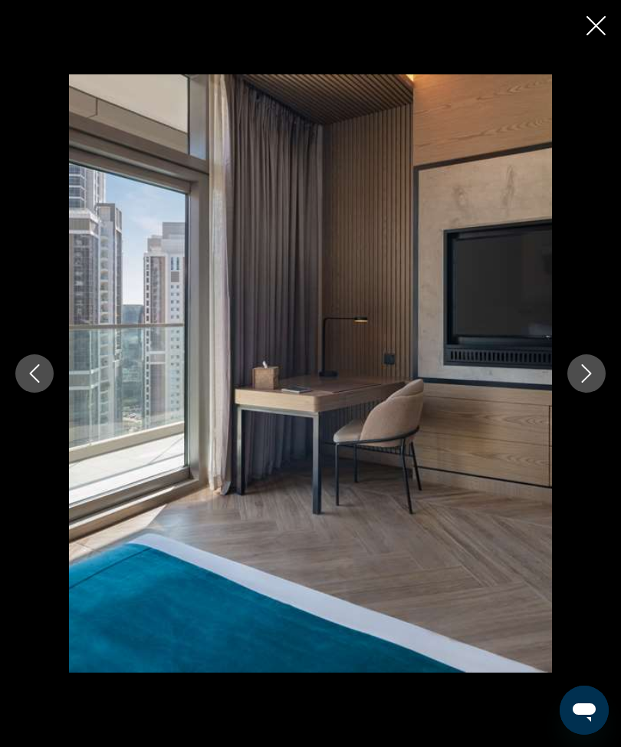
click at [577, 371] on button "Next image" at bounding box center [586, 373] width 38 height 38
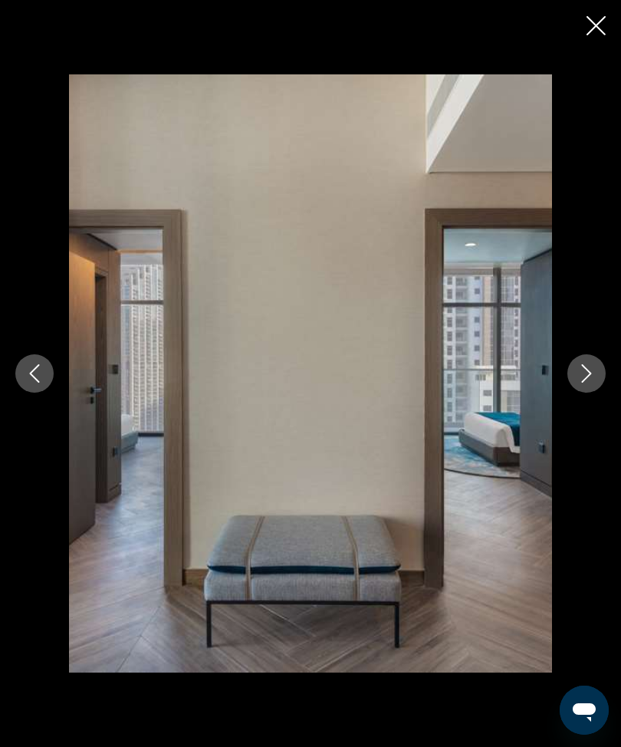
click at [595, 363] on button "Next image" at bounding box center [586, 373] width 38 height 38
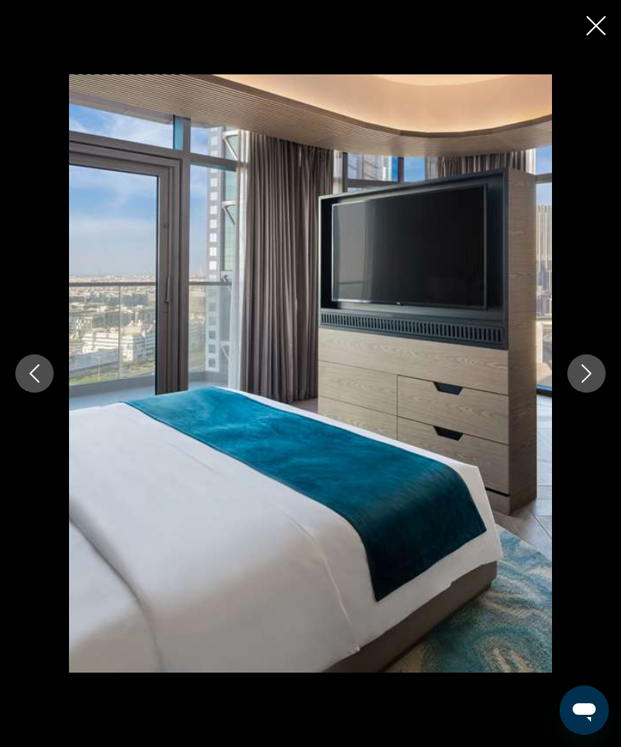
click at [593, 368] on icon "Next image" at bounding box center [586, 373] width 18 height 18
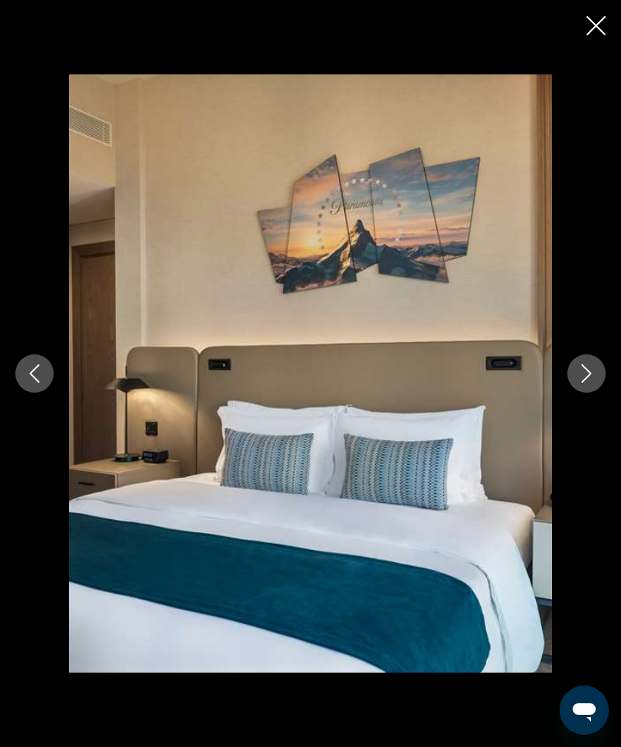
click at [586, 371] on icon "Next image" at bounding box center [586, 373] width 18 height 18
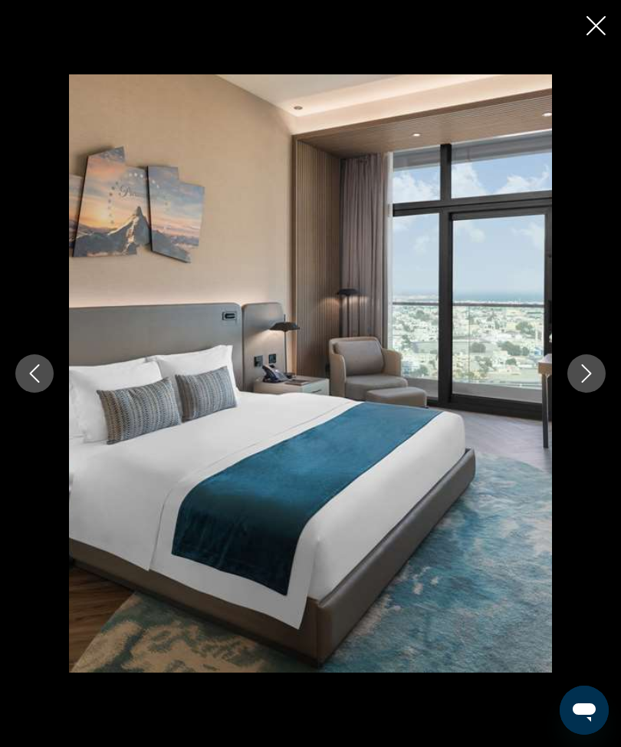
click at [581, 369] on icon "Next image" at bounding box center [586, 373] width 18 height 18
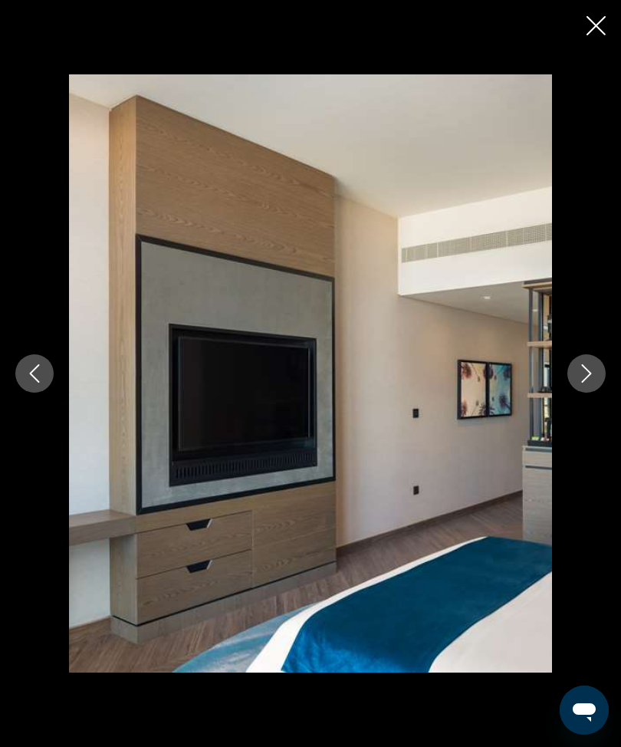
click at [593, 372] on icon "Next image" at bounding box center [586, 373] width 18 height 18
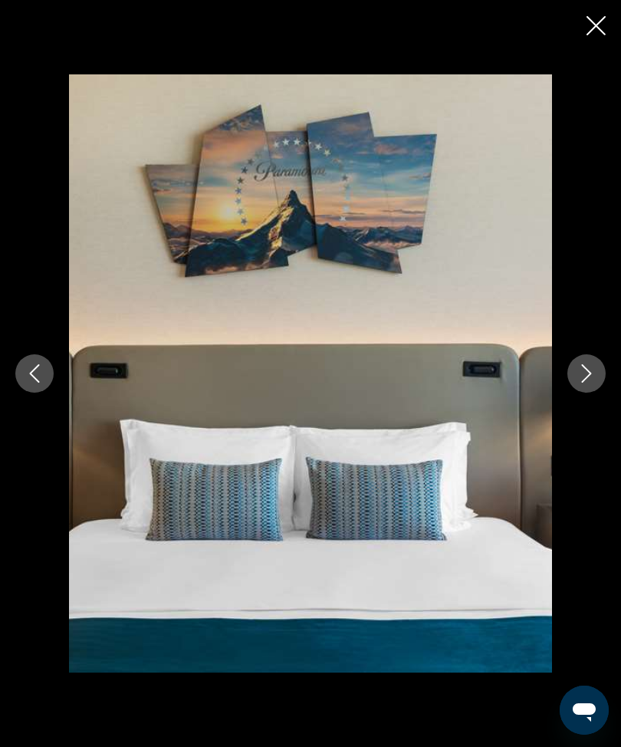
click at [582, 368] on icon "Next image" at bounding box center [586, 373] width 18 height 18
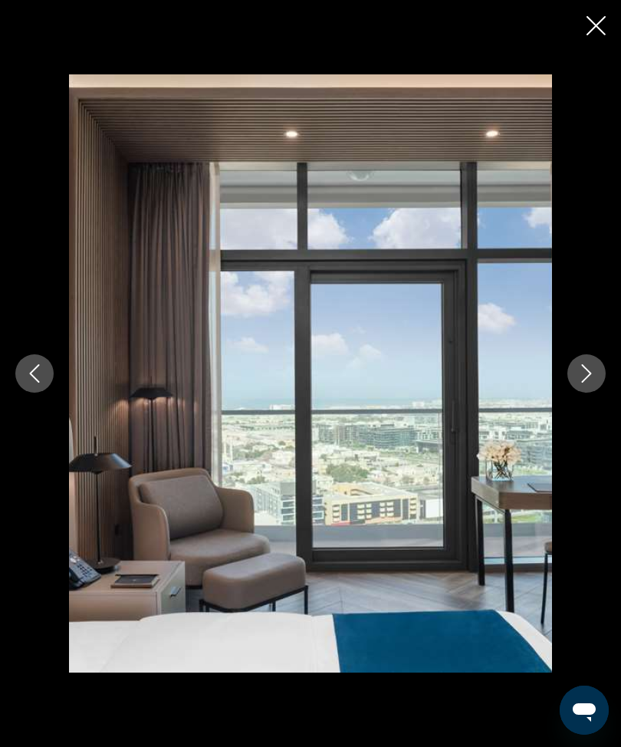
click at [611, 370] on div "prev next" at bounding box center [310, 372] width 621 height 597
click at [587, 373] on icon "Next image" at bounding box center [586, 373] width 18 height 18
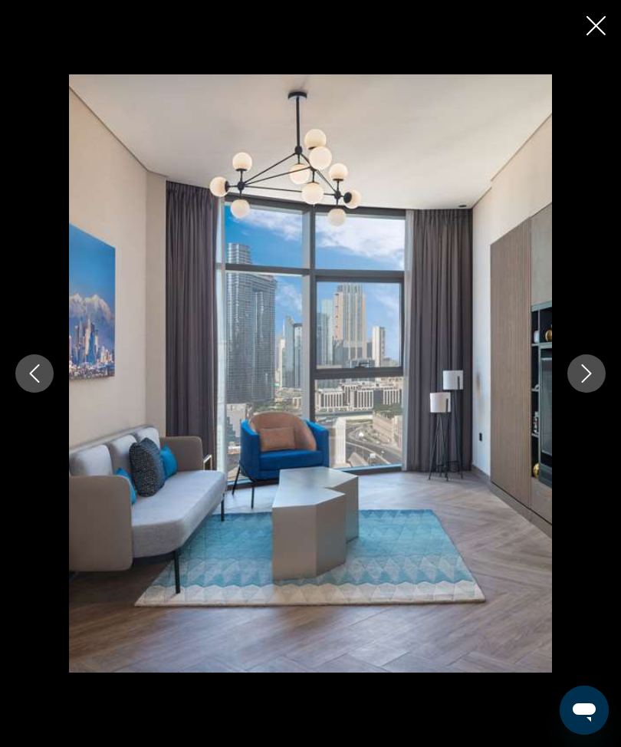
click at [574, 376] on button "Next image" at bounding box center [586, 373] width 38 height 38
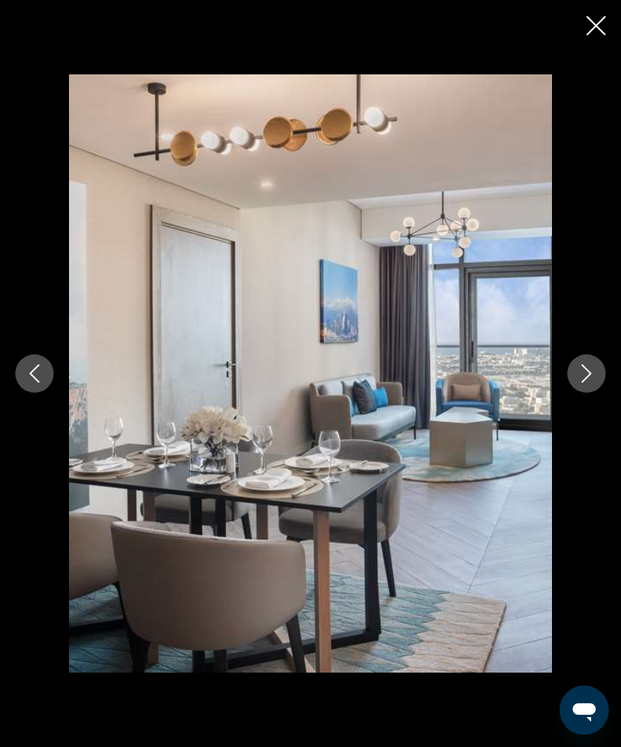
click at [586, 370] on icon "Next image" at bounding box center [586, 373] width 18 height 18
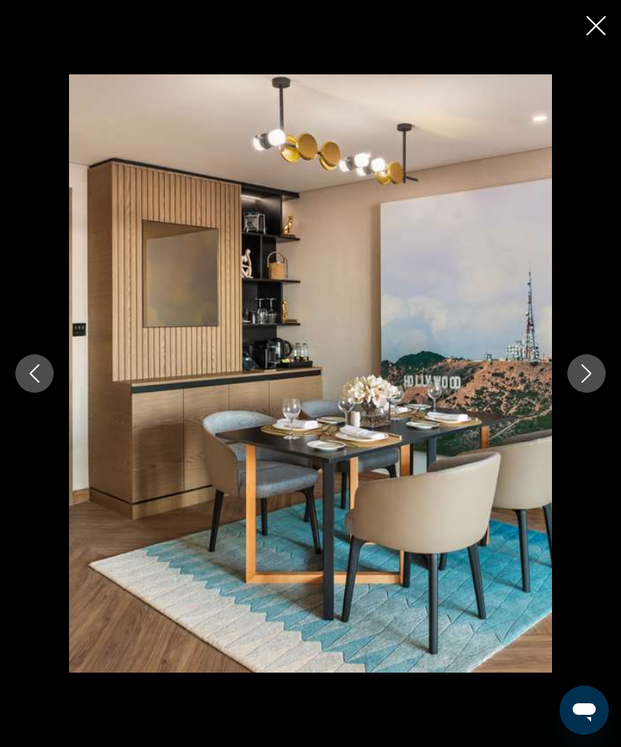
click at [587, 38] on div "prev next" at bounding box center [310, 373] width 621 height 747
click at [593, 20] on icon "Close slideshow" at bounding box center [595, 25] width 19 height 19
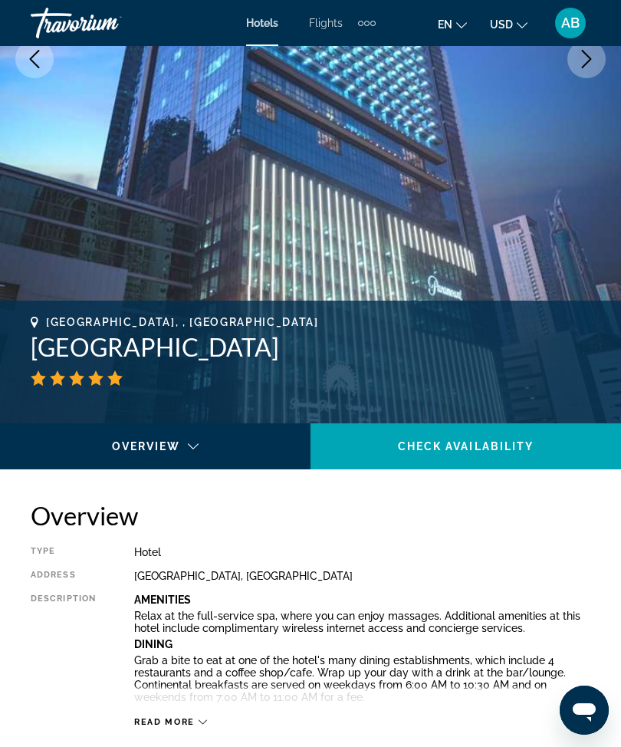
scroll to position [310, 0]
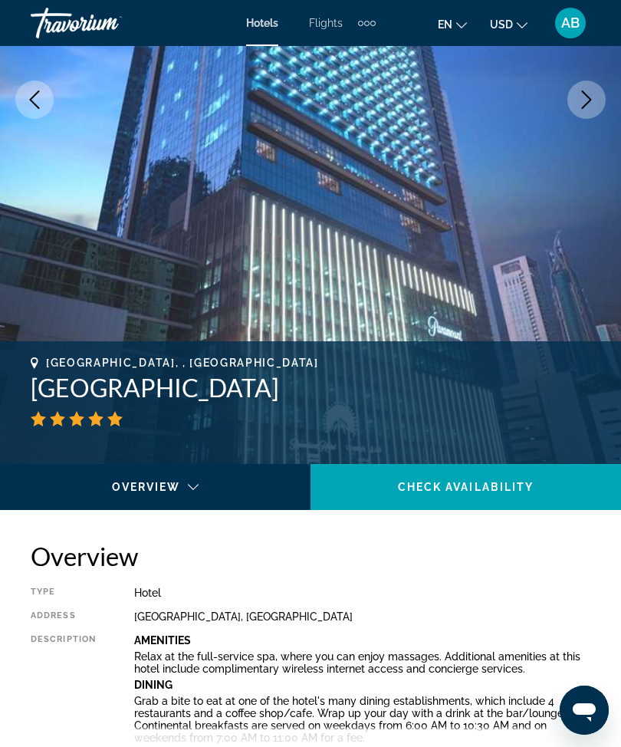
click at [338, 383] on h1 "[GEOGRAPHIC_DATA]" at bounding box center [311, 388] width 560 height 31
copy h1 "[GEOGRAPHIC_DATA]"
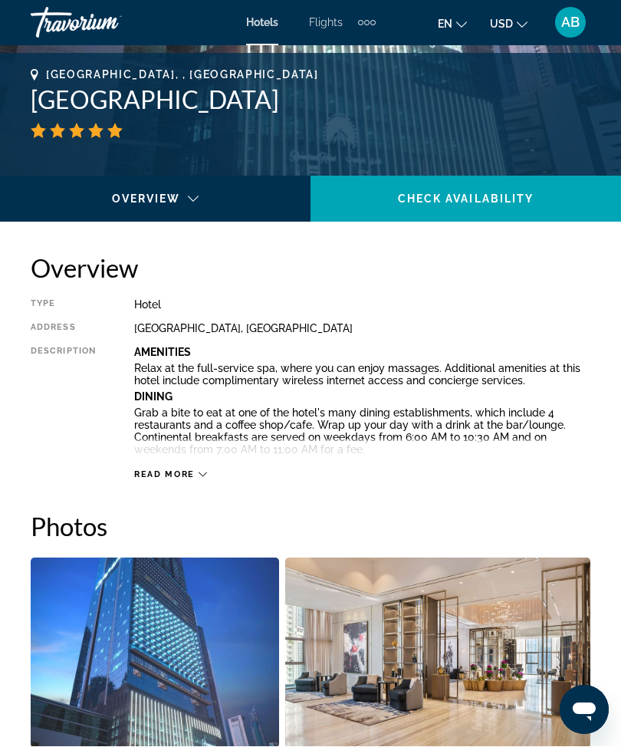
scroll to position [599, 0]
